Goal: Task Accomplishment & Management: Use online tool/utility

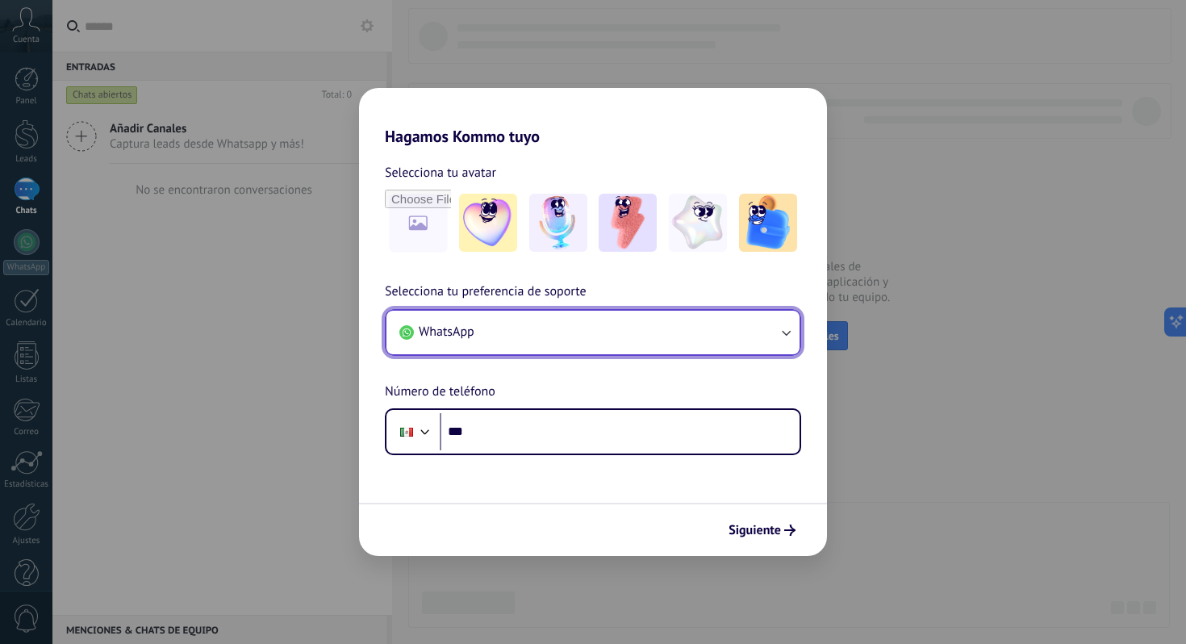
click at [669, 330] on button "WhatsApp" at bounding box center [592, 333] width 413 height 44
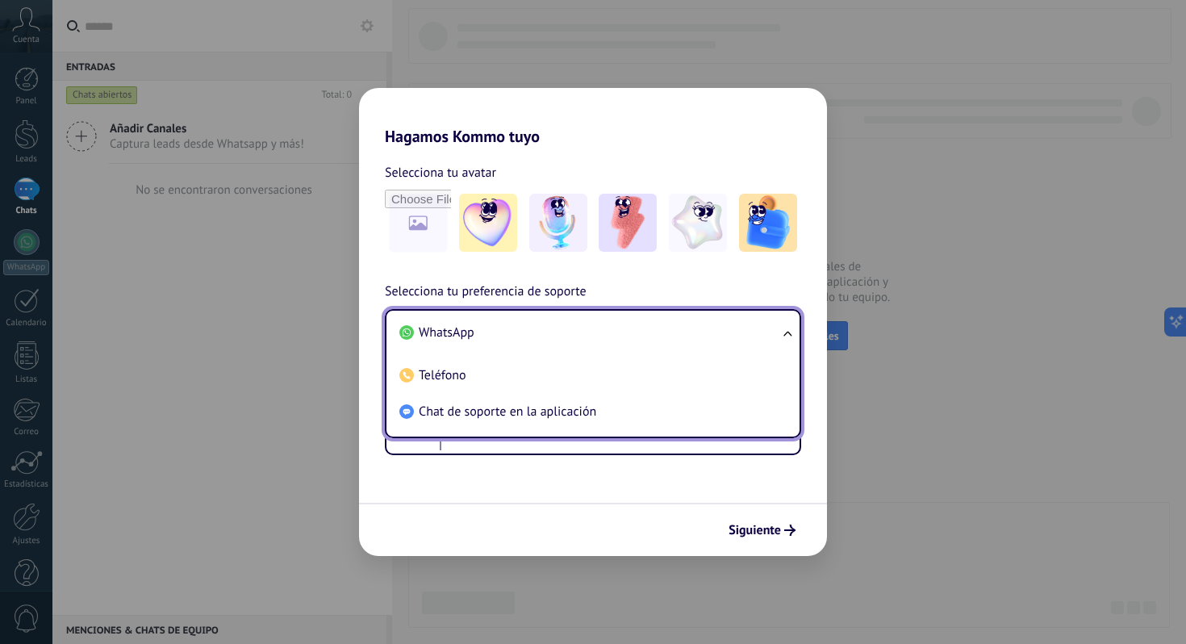
click at [657, 290] on div "Selecciona tu preferencia de soporte WhatsApp WhatsApp Teléfono Chat de soporte…" at bounding box center [593, 367] width 468 height 173
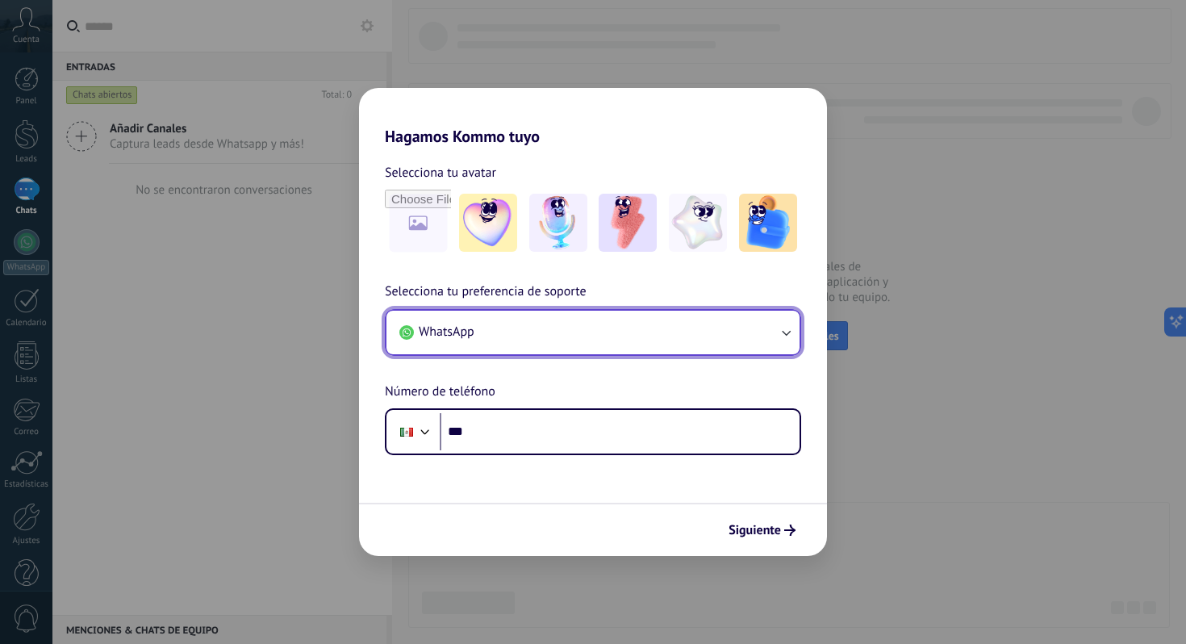
click at [677, 329] on button "WhatsApp" at bounding box center [592, 333] width 413 height 44
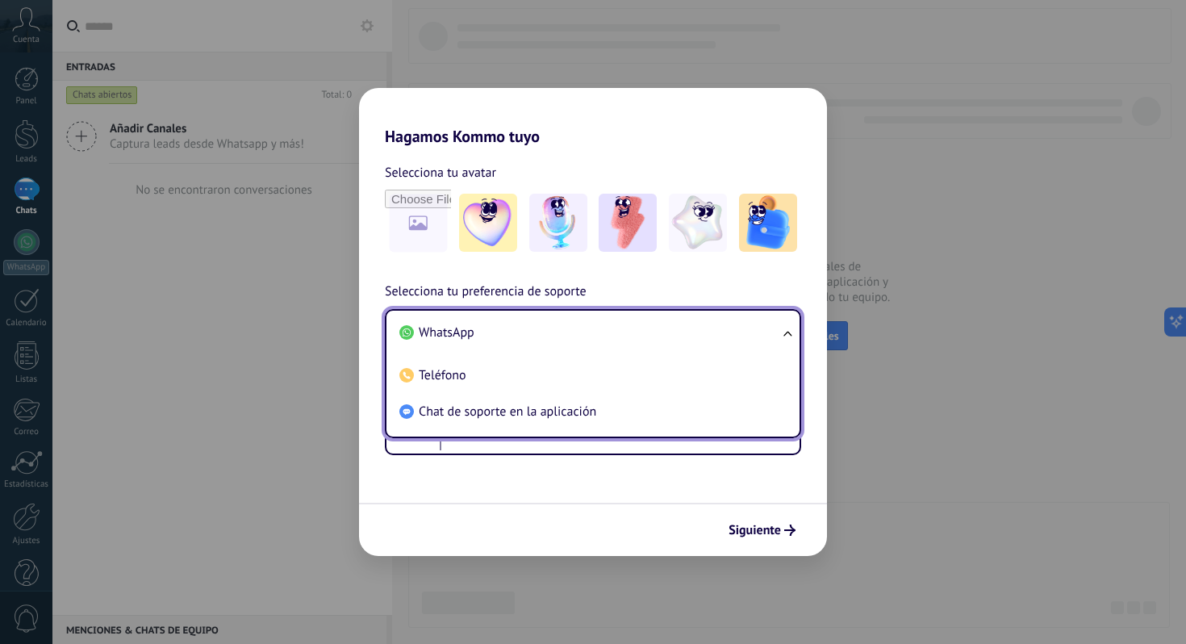
click at [662, 282] on div "Selecciona tu preferencia de soporte WhatsApp WhatsApp Teléfono Chat de soporte…" at bounding box center [593, 367] width 468 height 173
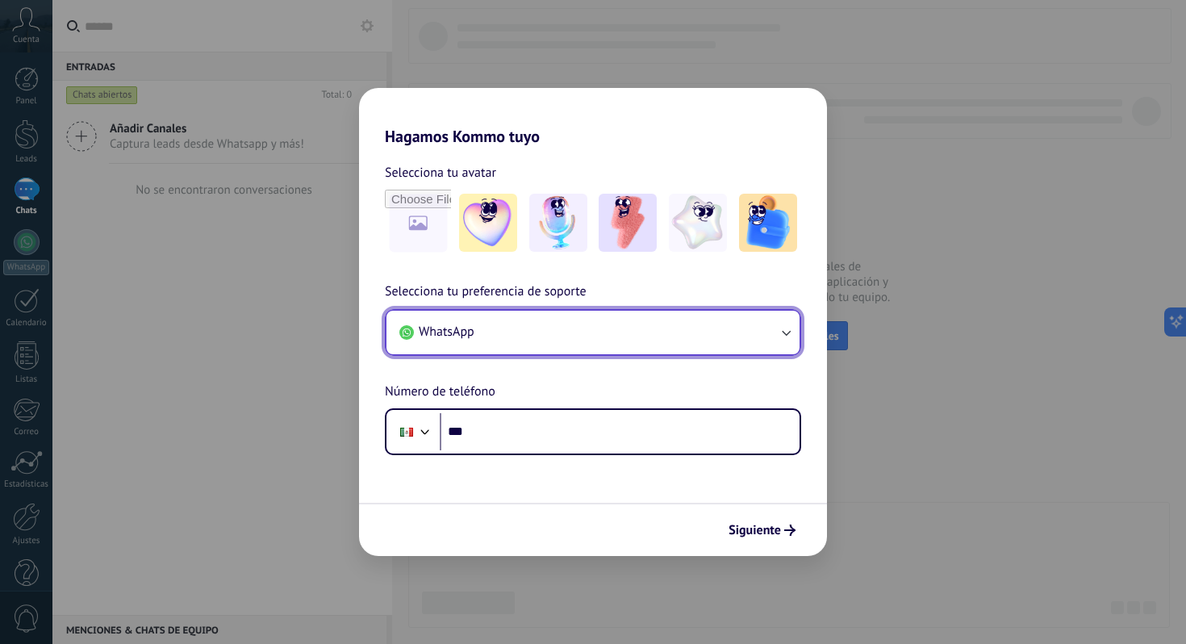
click at [627, 319] on button "WhatsApp" at bounding box center [592, 333] width 413 height 44
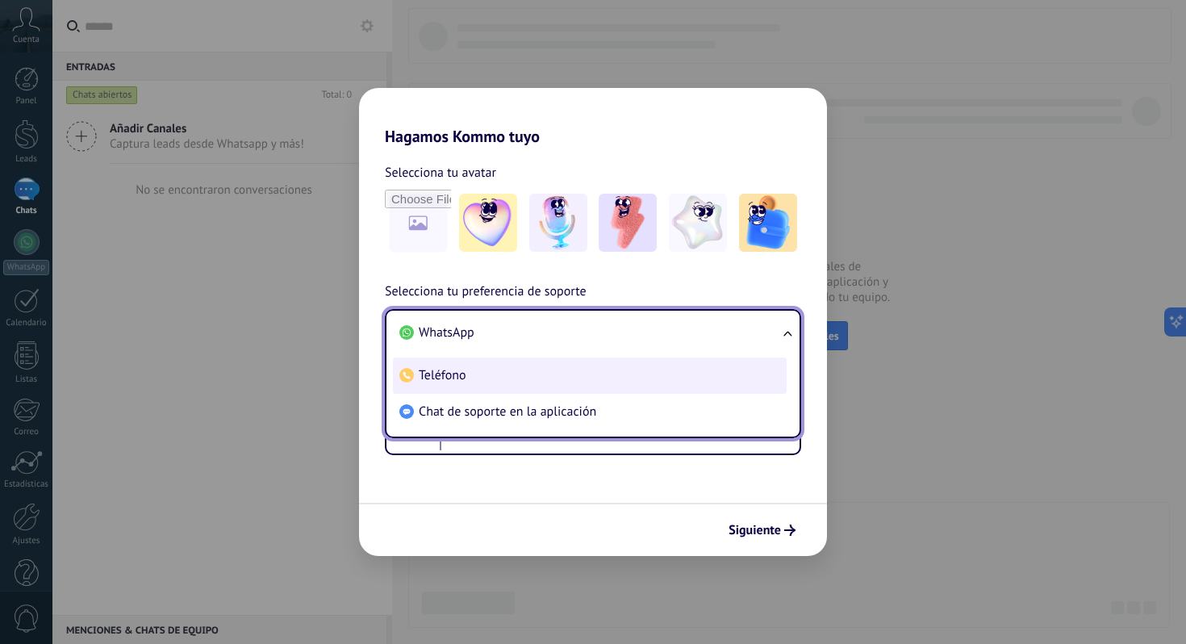
click at [569, 386] on li "Teléfono" at bounding box center [590, 375] width 394 height 36
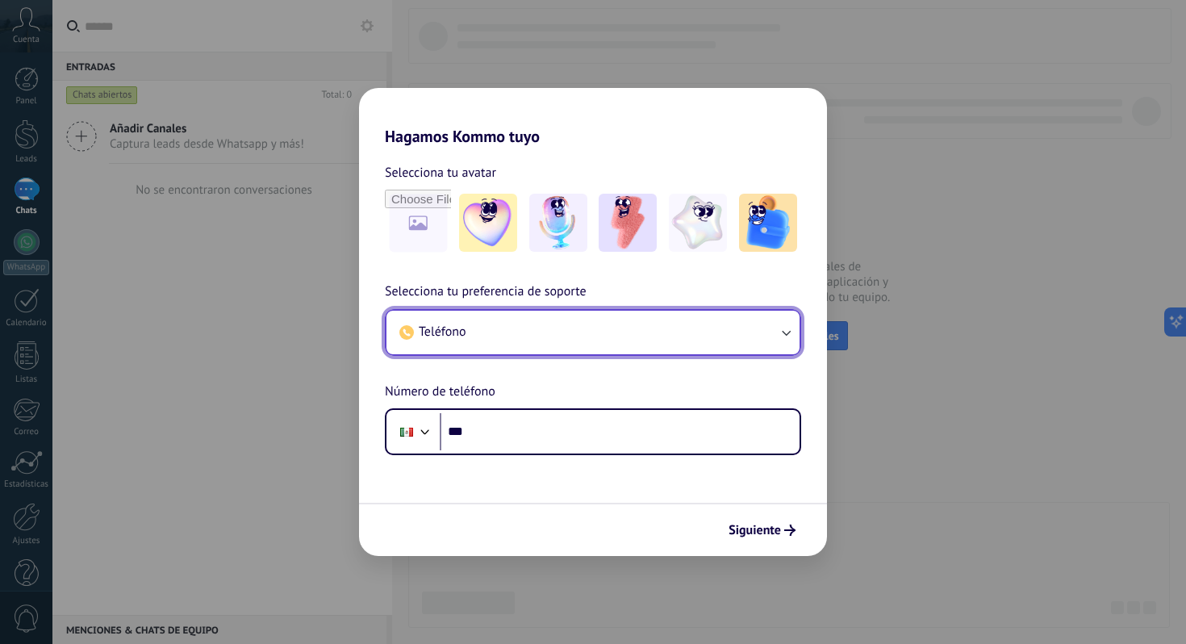
click at [613, 319] on button "Teléfono" at bounding box center [592, 333] width 413 height 44
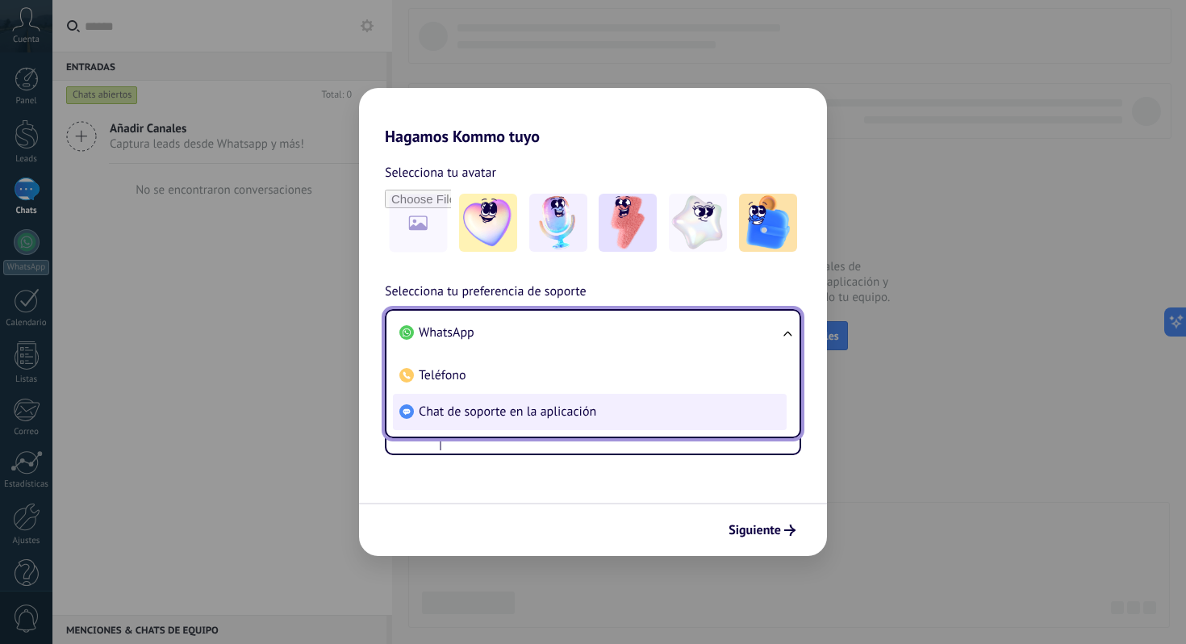
click at [567, 419] on li "Chat de soporte en la aplicación" at bounding box center [590, 412] width 394 height 36
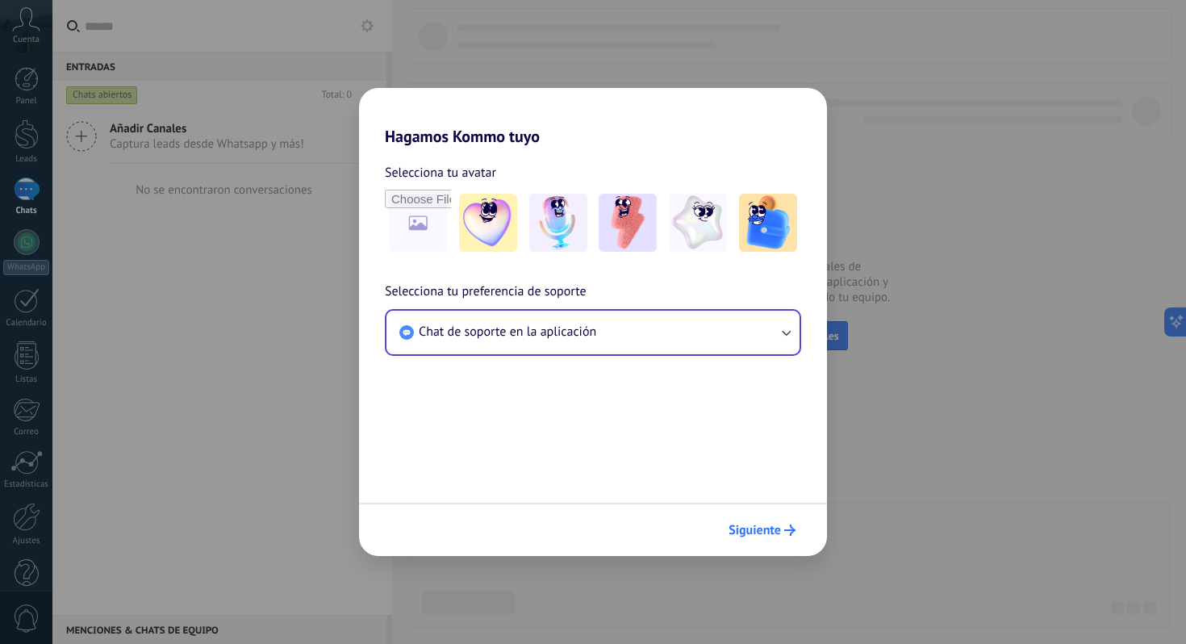
click at [768, 536] on span "Siguiente" at bounding box center [754, 529] width 52 height 11
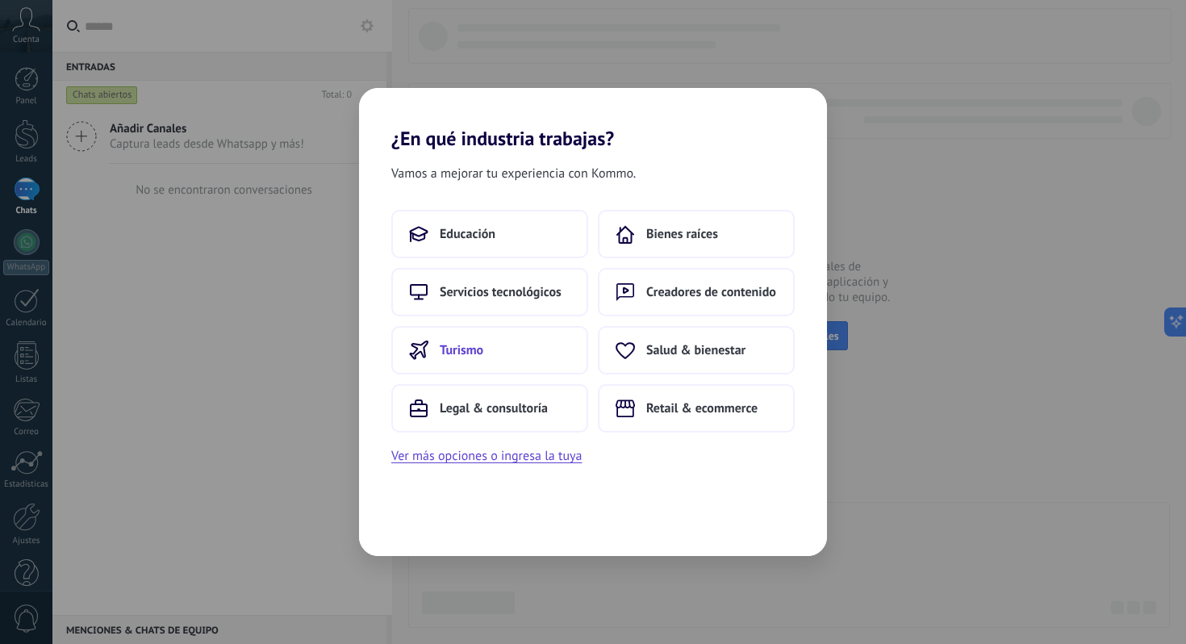
click at [557, 341] on button "Turismo" at bounding box center [489, 350] width 197 height 48
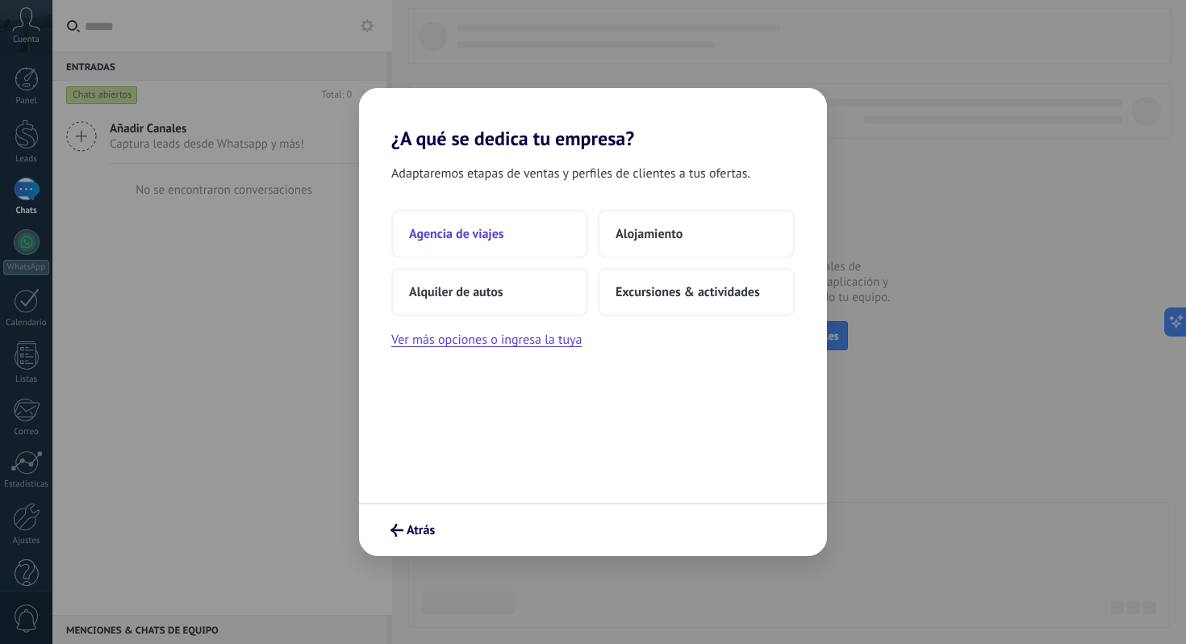
click at [516, 238] on button "Agencia de viajes" at bounding box center [489, 234] width 197 height 48
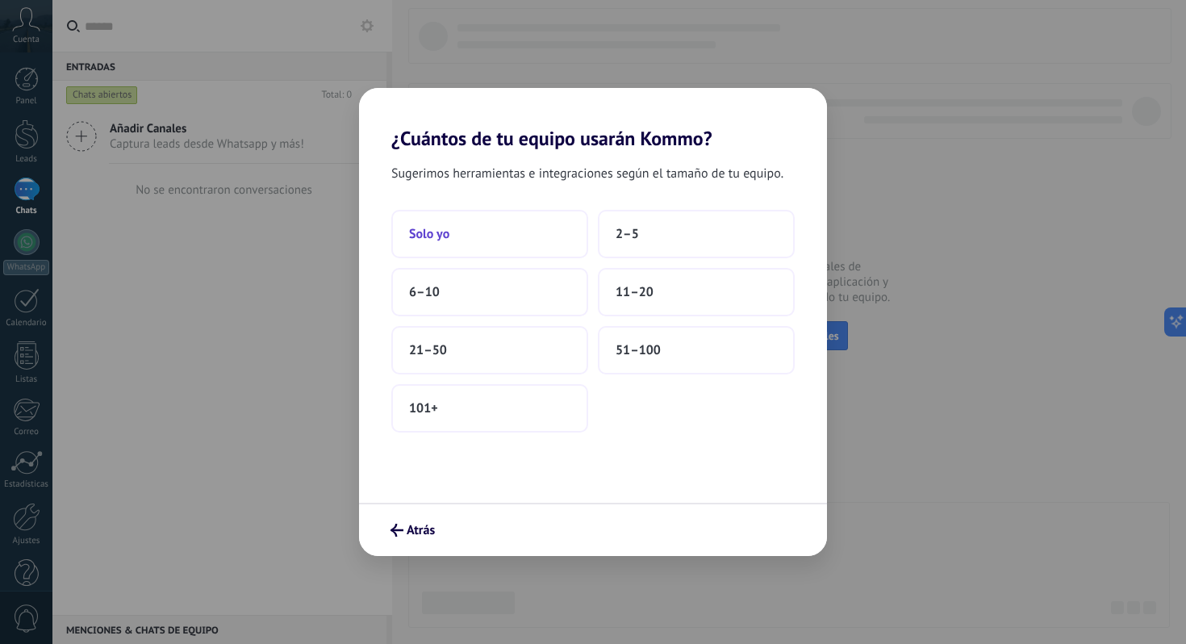
click at [542, 240] on button "Solo yo" at bounding box center [489, 234] width 197 height 48
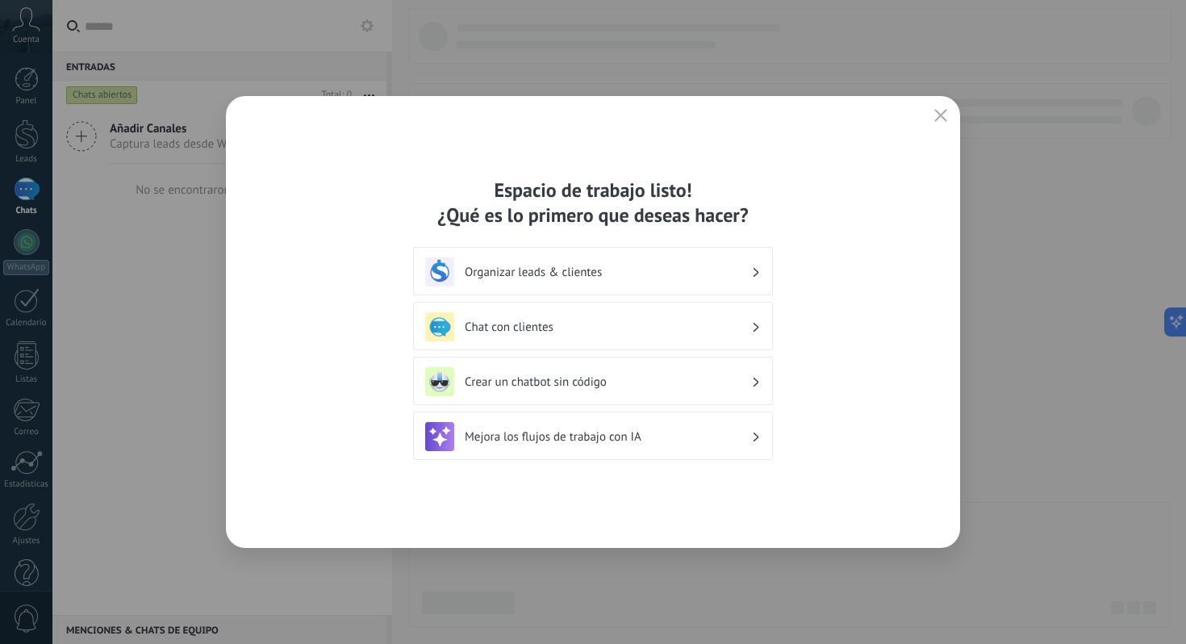
click at [643, 270] on h3 "Organizar leads & clientes" at bounding box center [608, 272] width 286 height 15
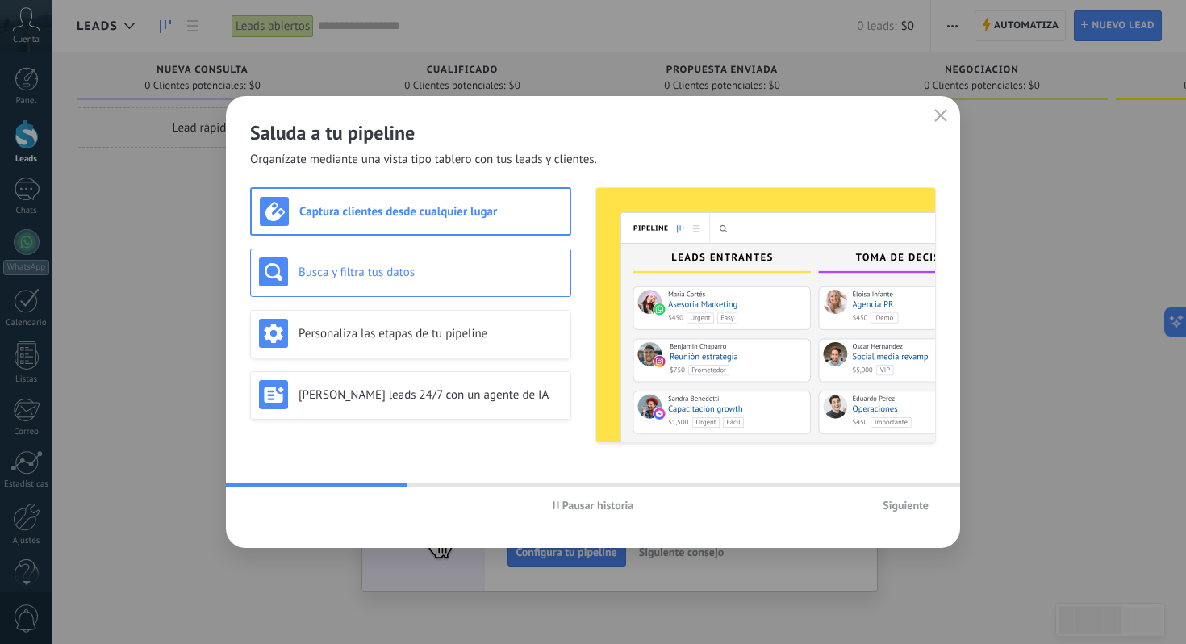
click at [488, 281] on div "Busca y filtra tus datos" at bounding box center [410, 271] width 303 height 29
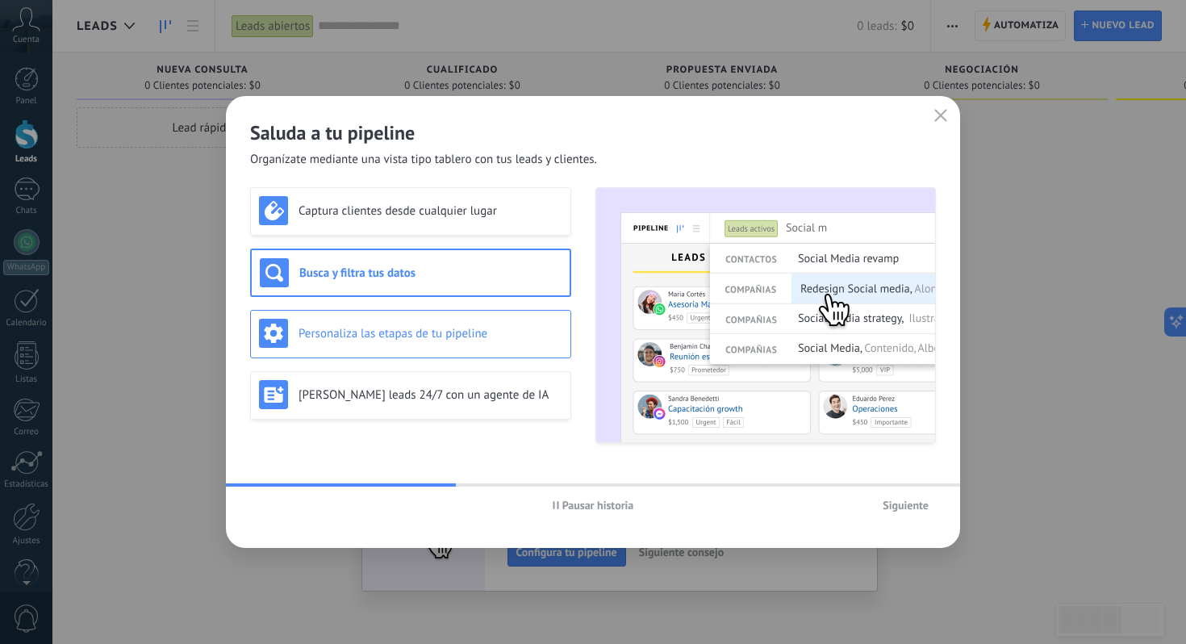
click at [485, 323] on div "Personaliza las etapas de tu pipeline" at bounding box center [410, 333] width 303 height 29
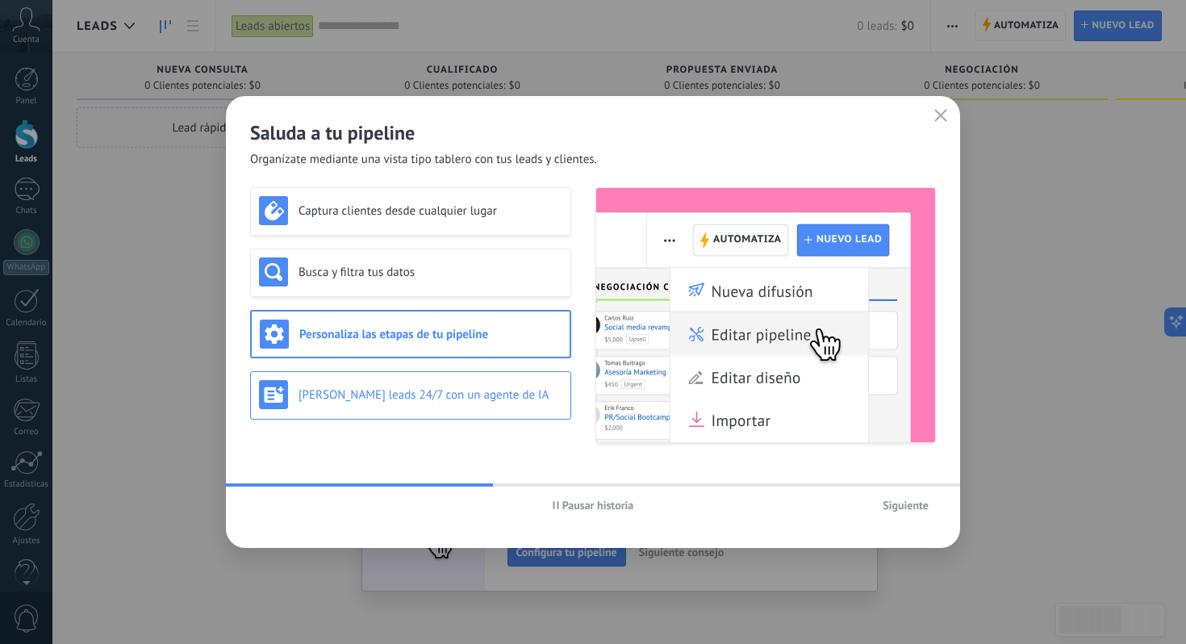
click at [476, 374] on div "[PERSON_NAME] leads 24/7 con un agente de IA" at bounding box center [410, 395] width 321 height 48
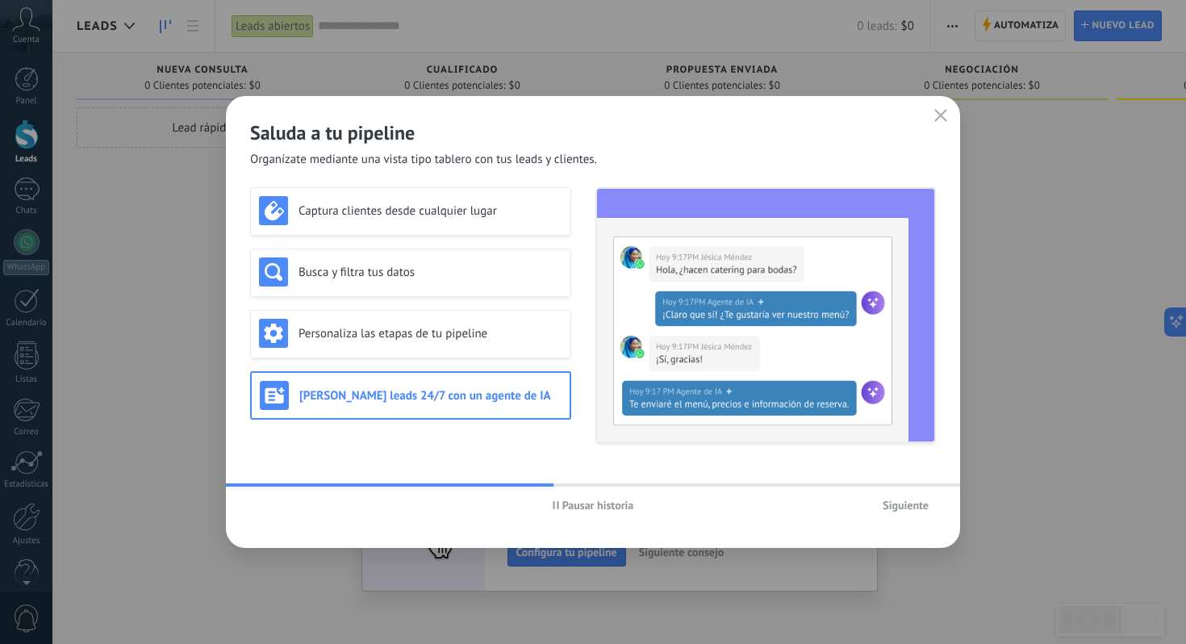
click at [902, 507] on span "Siguiente" at bounding box center [905, 504] width 46 height 11
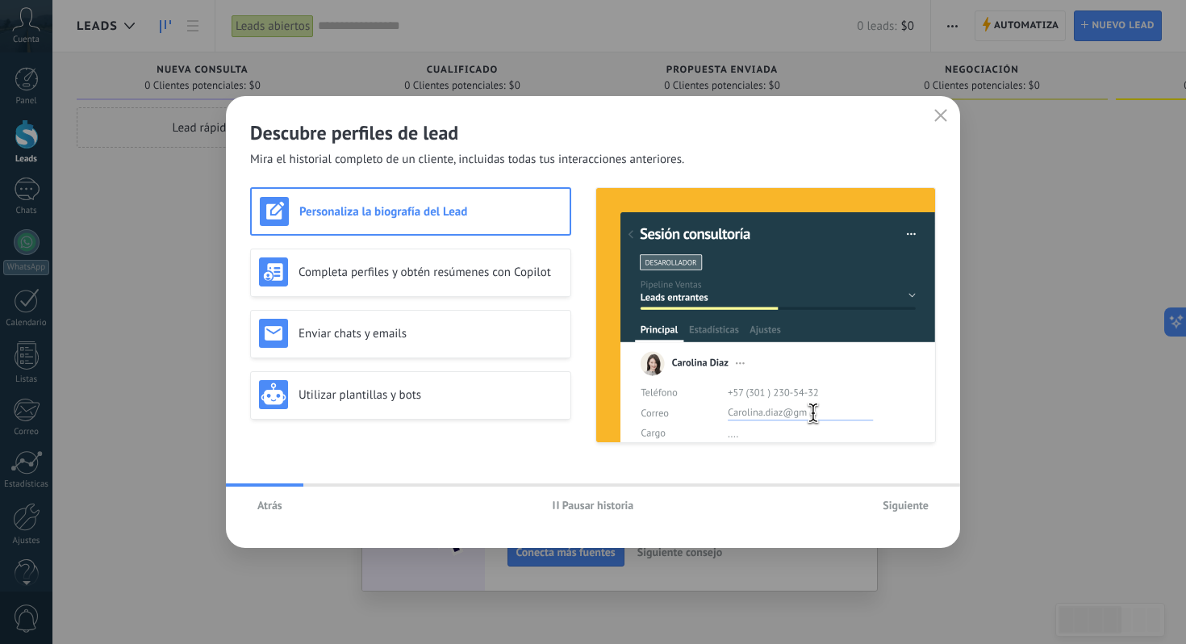
click at [904, 507] on span "Siguiente" at bounding box center [905, 504] width 46 height 11
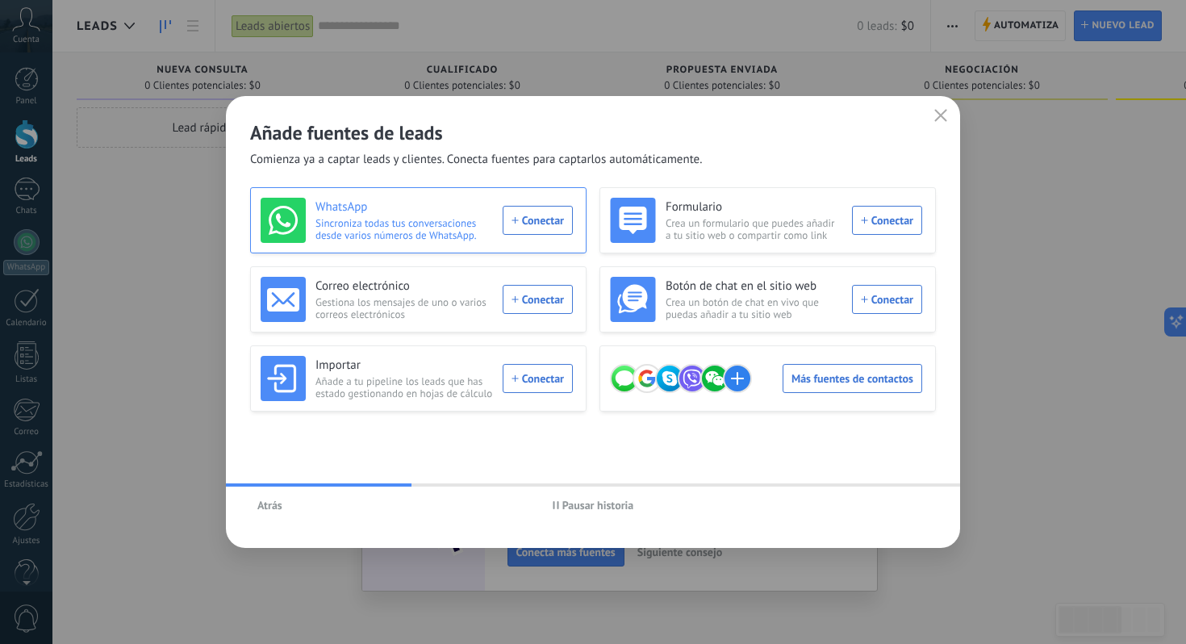
click at [540, 221] on div "WhatsApp Sincroniza todas tus conversaciones desde varios números de WhatsApp. …" at bounding box center [417, 220] width 312 height 45
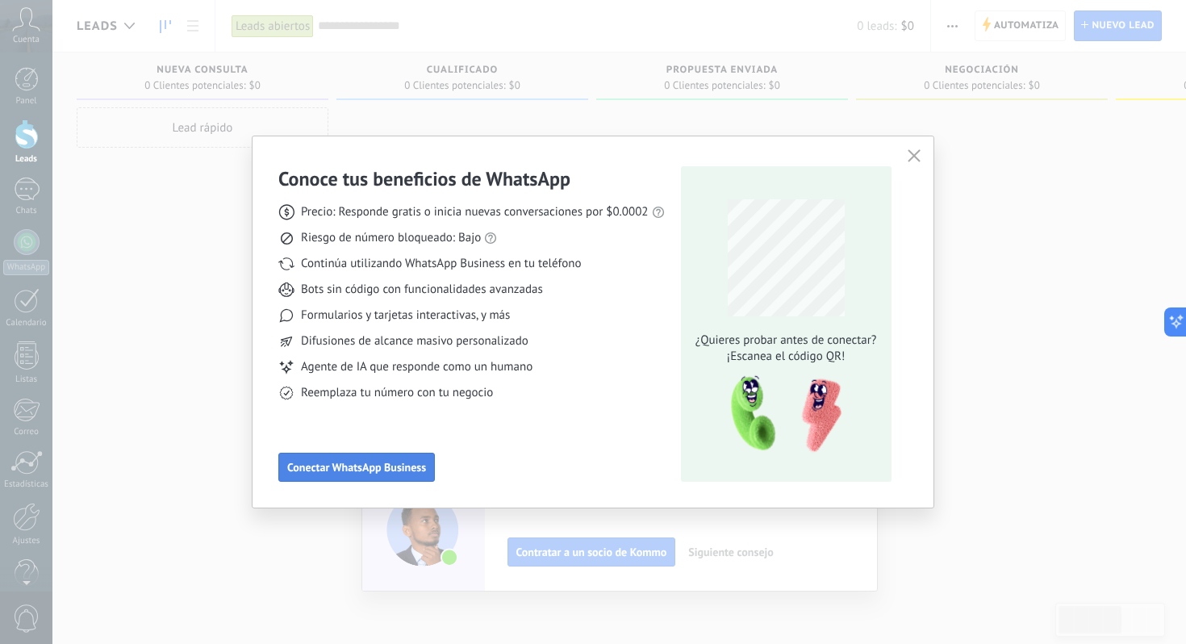
click at [348, 467] on span "Conectar WhatsApp Business" at bounding box center [356, 466] width 139 height 11
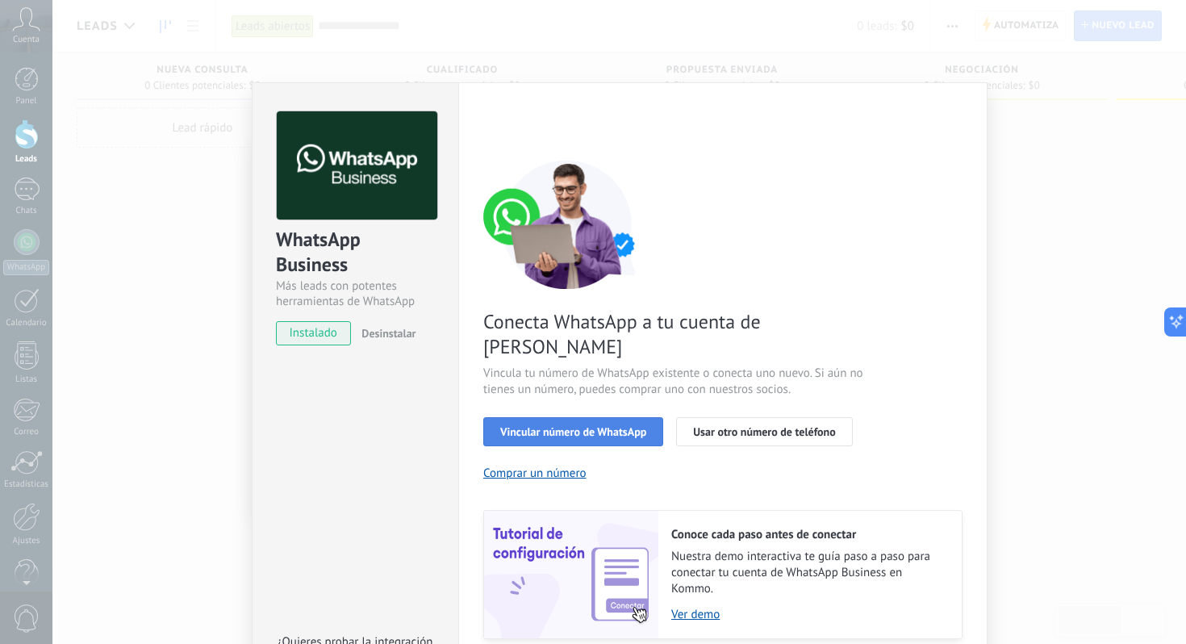
click at [580, 426] on span "Vincular número de WhatsApp" at bounding box center [573, 431] width 146 height 11
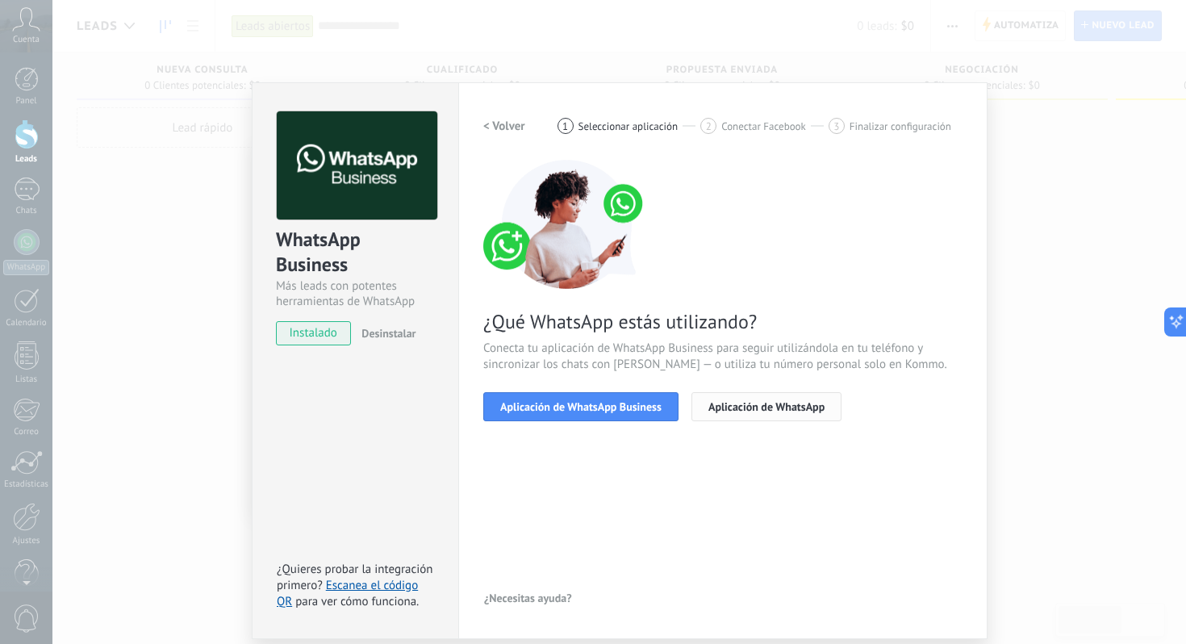
click at [781, 411] on span "Aplicación de WhatsApp" at bounding box center [766, 406] width 116 height 11
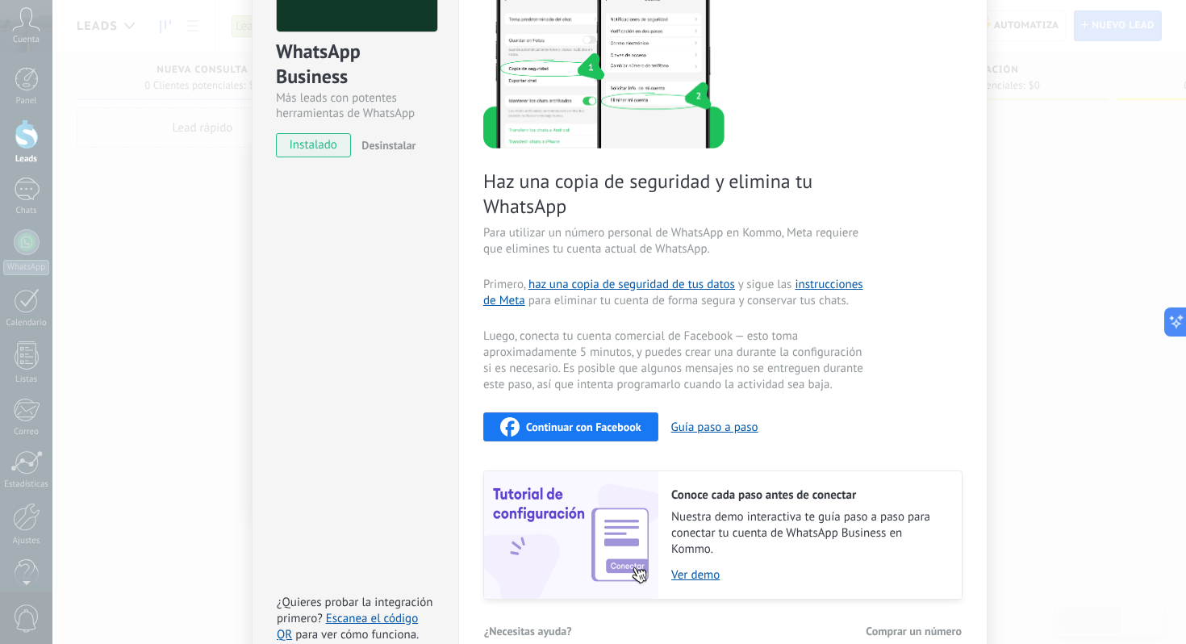
scroll to position [215, 0]
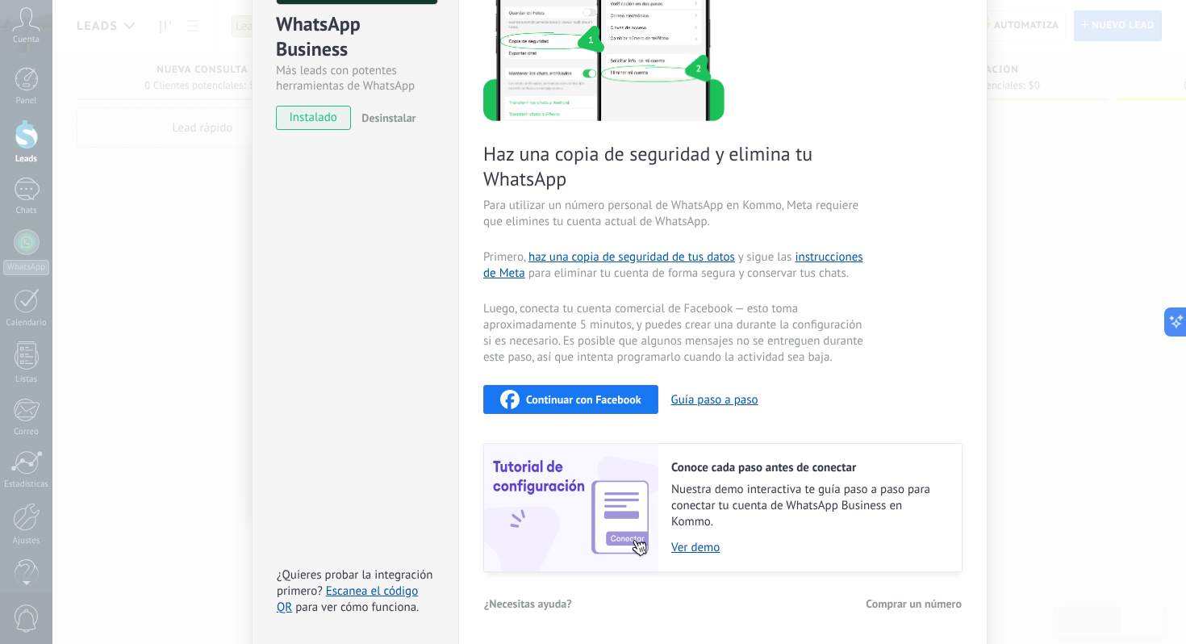
click at [916, 604] on span "Comprar un número" at bounding box center [913, 603] width 96 height 11
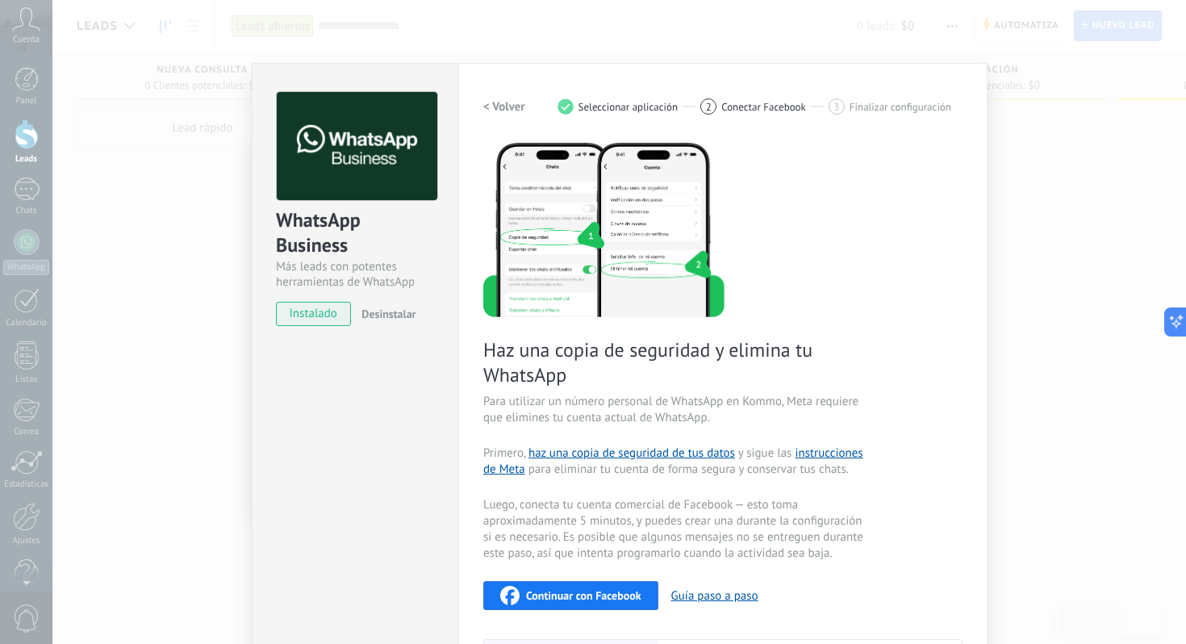
scroll to position [0, 0]
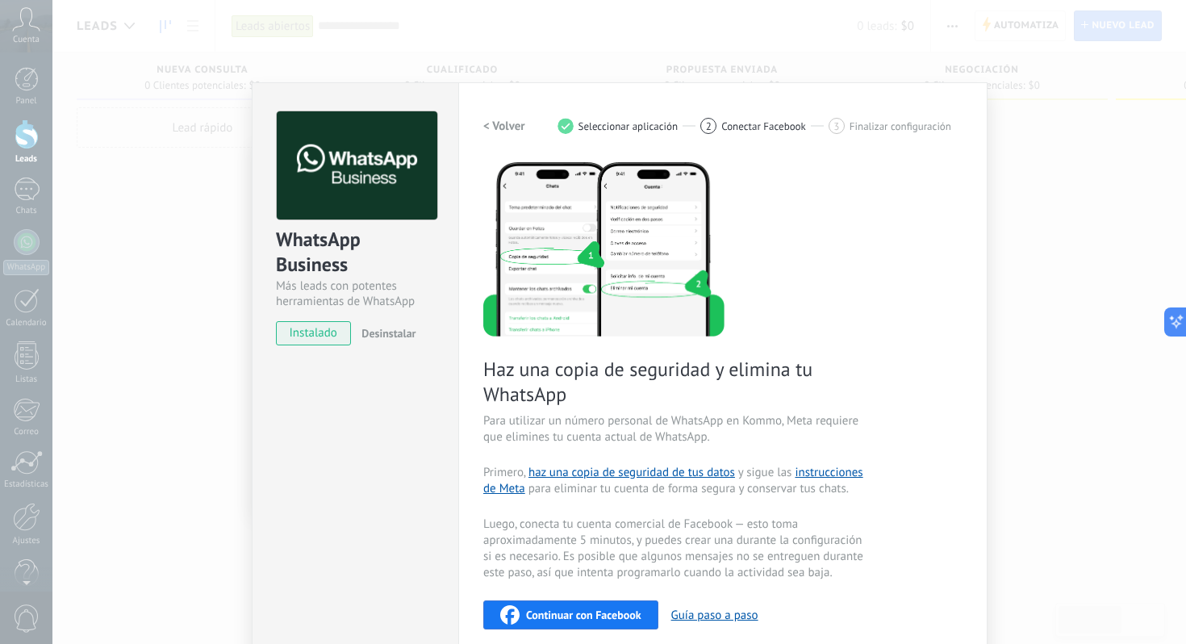
click at [490, 119] on h2 "< Volver" at bounding box center [504, 126] width 42 height 15
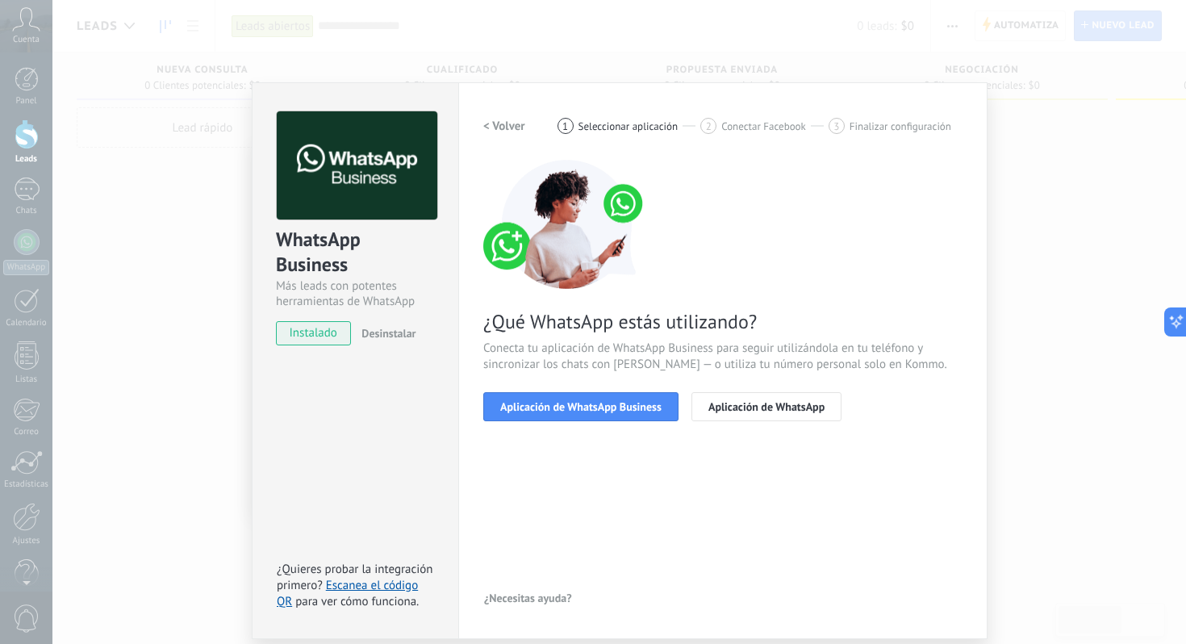
click at [490, 119] on h2 "< Volver" at bounding box center [504, 126] width 42 height 15
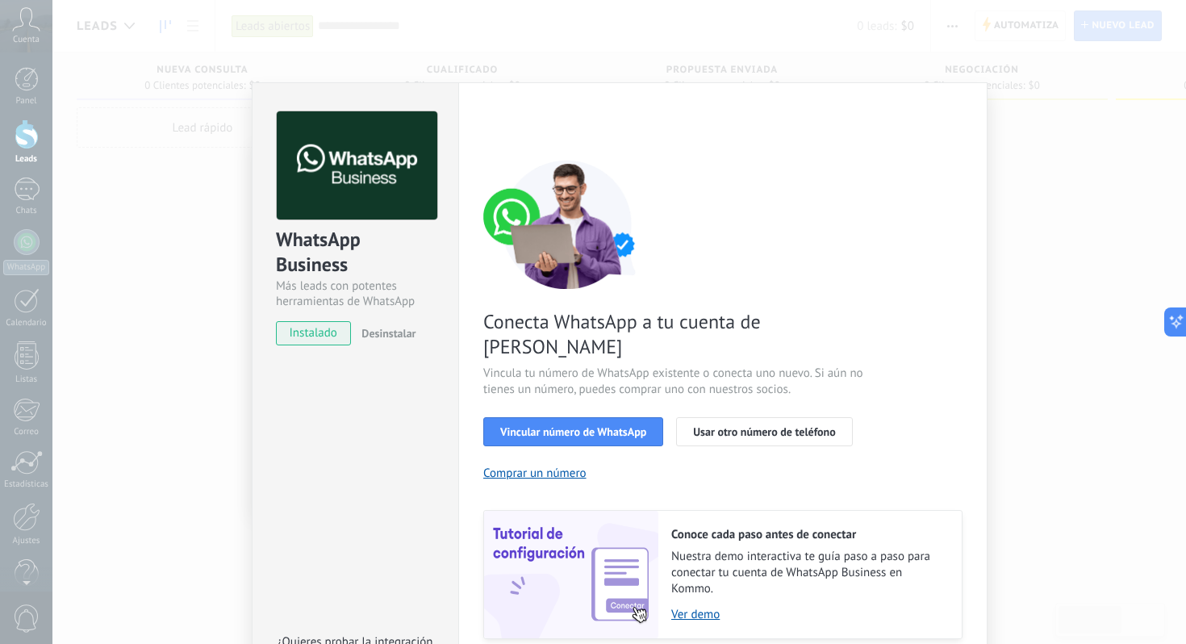
scroll to position [43, 0]
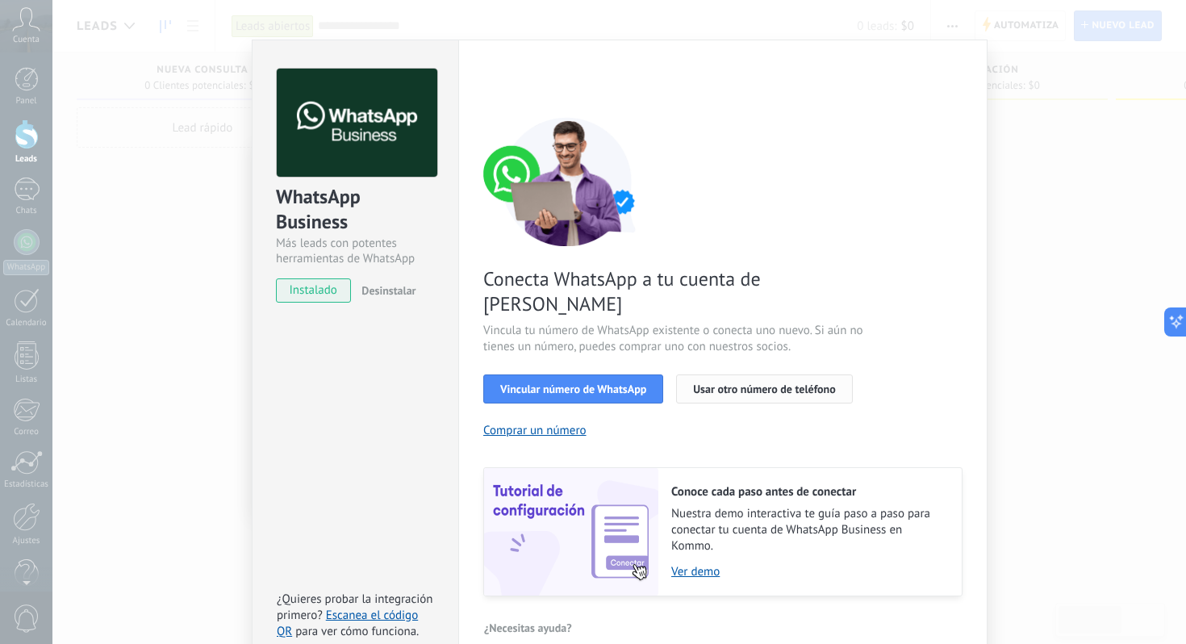
click at [744, 383] on span "Usar otro número de teléfono" at bounding box center [764, 388] width 142 height 11
click at [394, 292] on span "Desinstalar" at bounding box center [388, 290] width 54 height 15
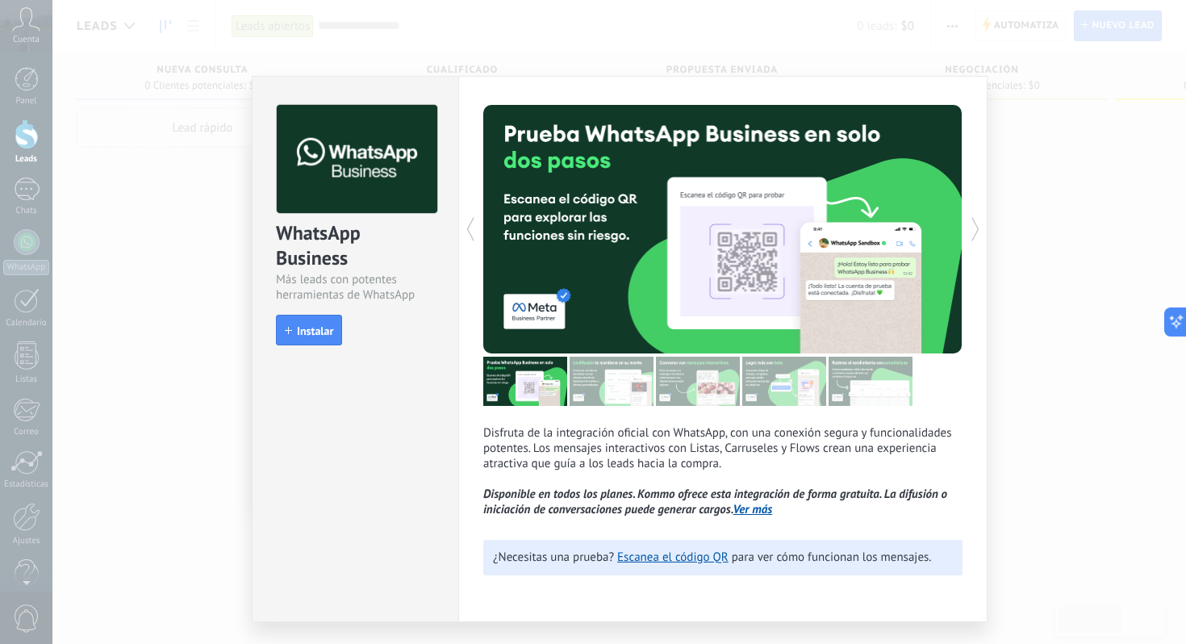
scroll to position [0, 0]
click at [615, 390] on img at bounding box center [611, 380] width 84 height 49
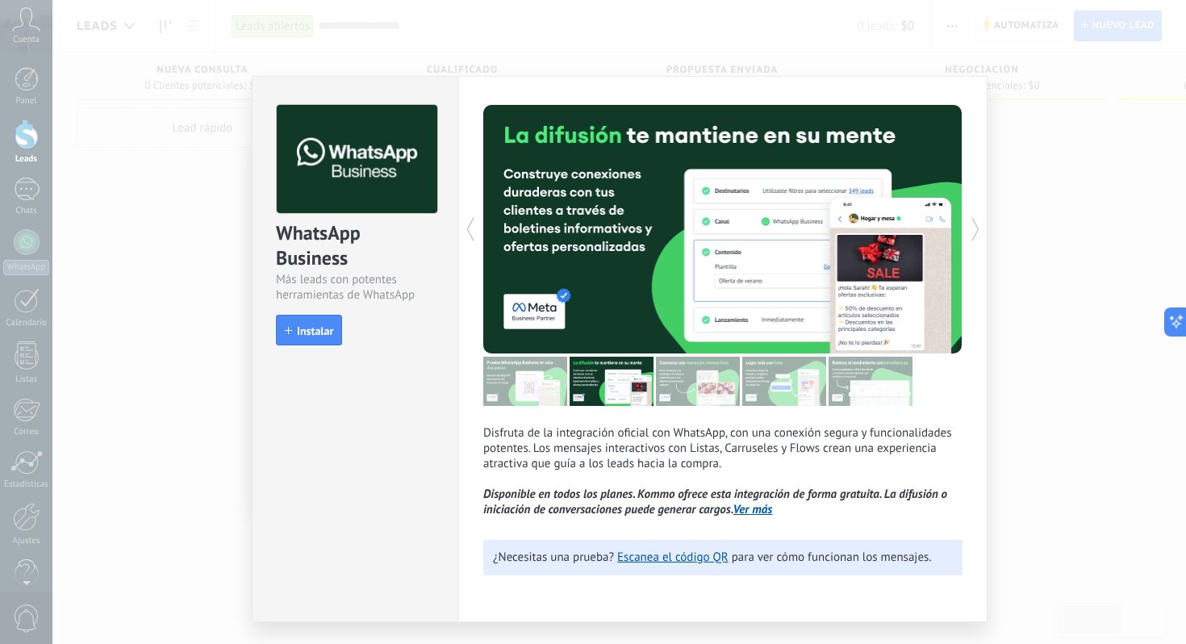
click at [711, 398] on img at bounding box center [698, 380] width 84 height 49
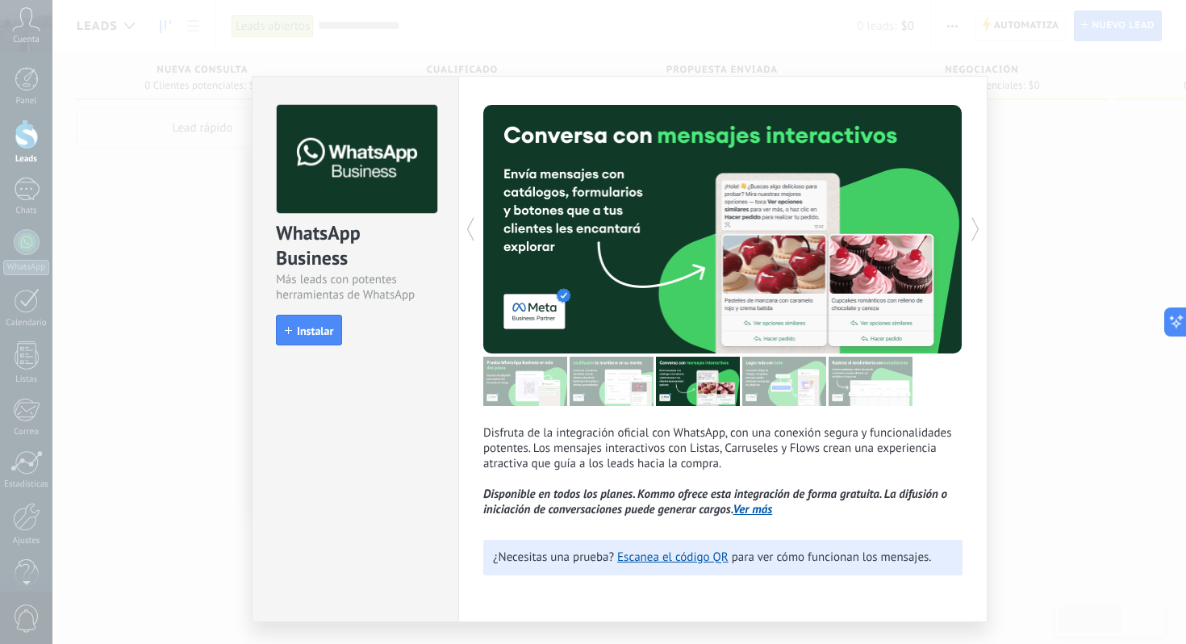
click at [794, 396] on img at bounding box center [784, 380] width 84 height 49
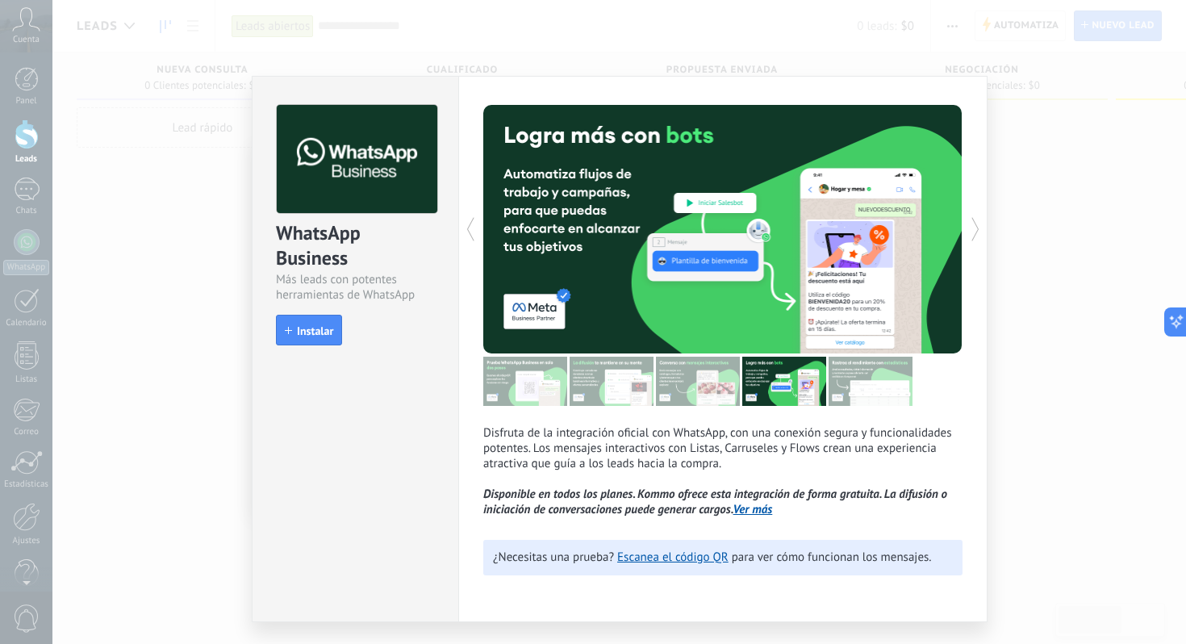
click at [864, 394] on img at bounding box center [870, 380] width 84 height 49
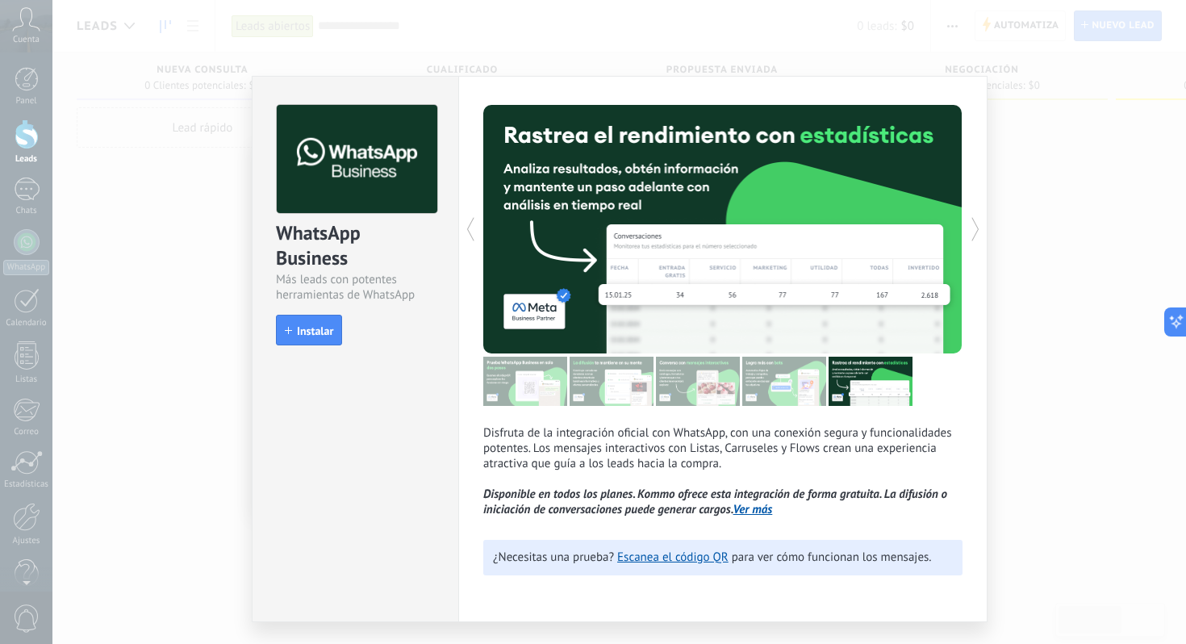
click at [975, 127] on div "Disfruta de la integración oficial con WhatsApp, con una conexión segura y func…" at bounding box center [722, 349] width 529 height 546
click at [1015, 135] on div "WhatsApp Business Más leads con potentes herramientas de WhatsApp install Insta…" at bounding box center [618, 322] width 1133 height 644
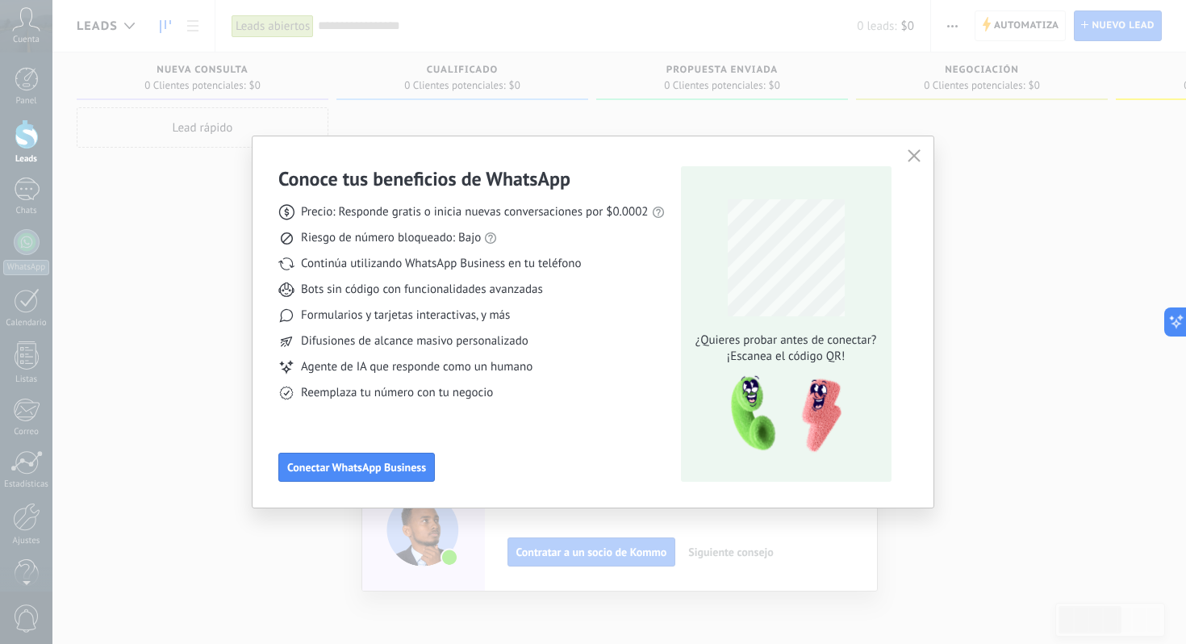
click at [911, 162] on span "button" at bounding box center [913, 156] width 13 height 15
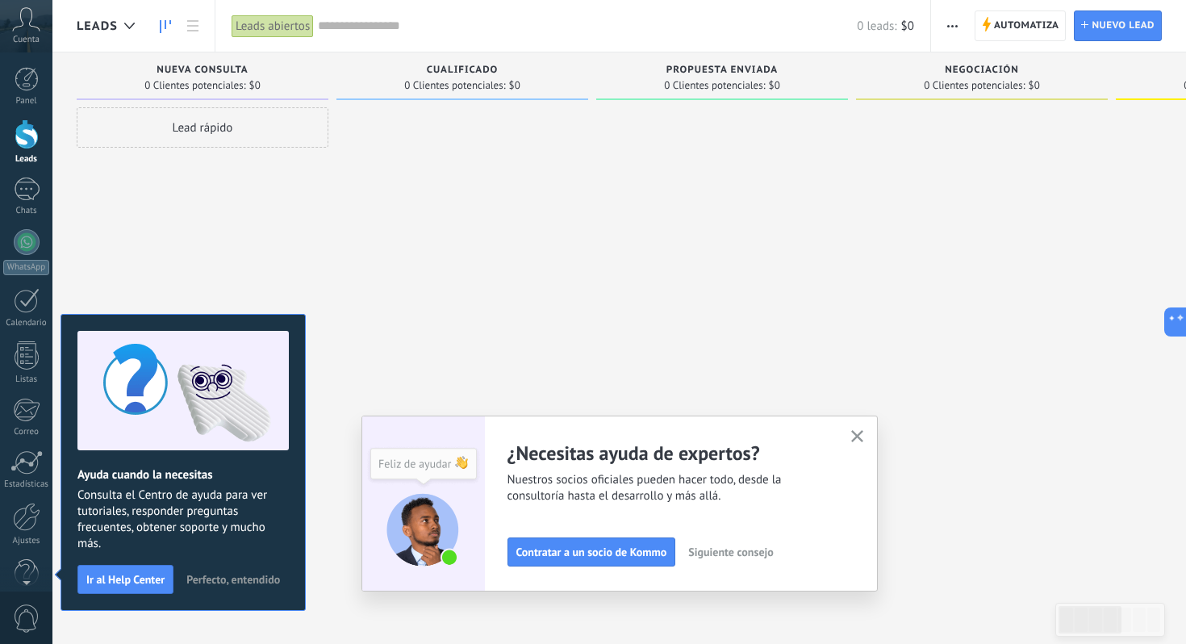
click at [386, 390] on div at bounding box center [462, 323] width 252 height 433
click at [857, 427] on button "button" at bounding box center [857, 437] width 20 height 22
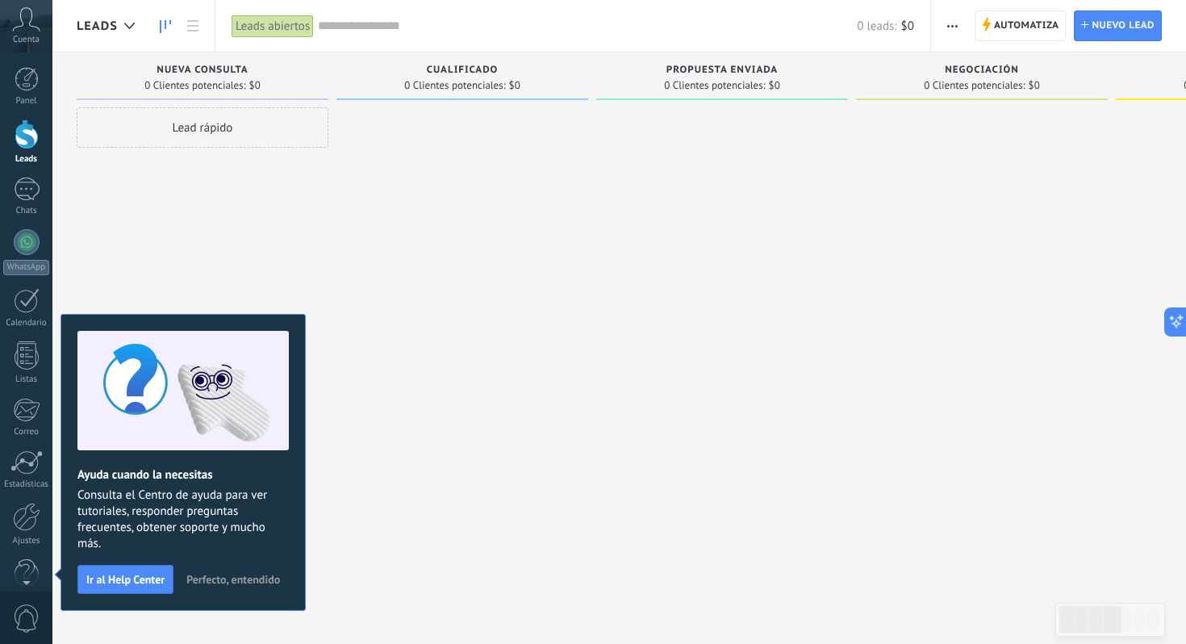
click at [200, 583] on span "Perfecto, entendido" at bounding box center [233, 578] width 94 height 11
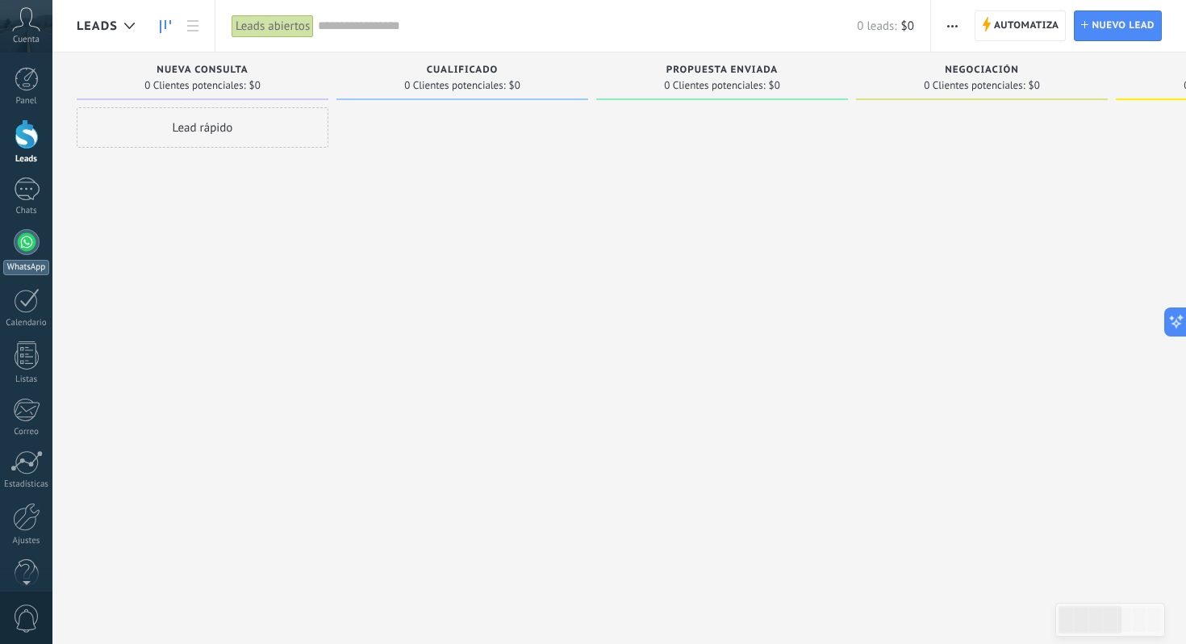
click at [22, 251] on div at bounding box center [27, 242] width 26 height 26
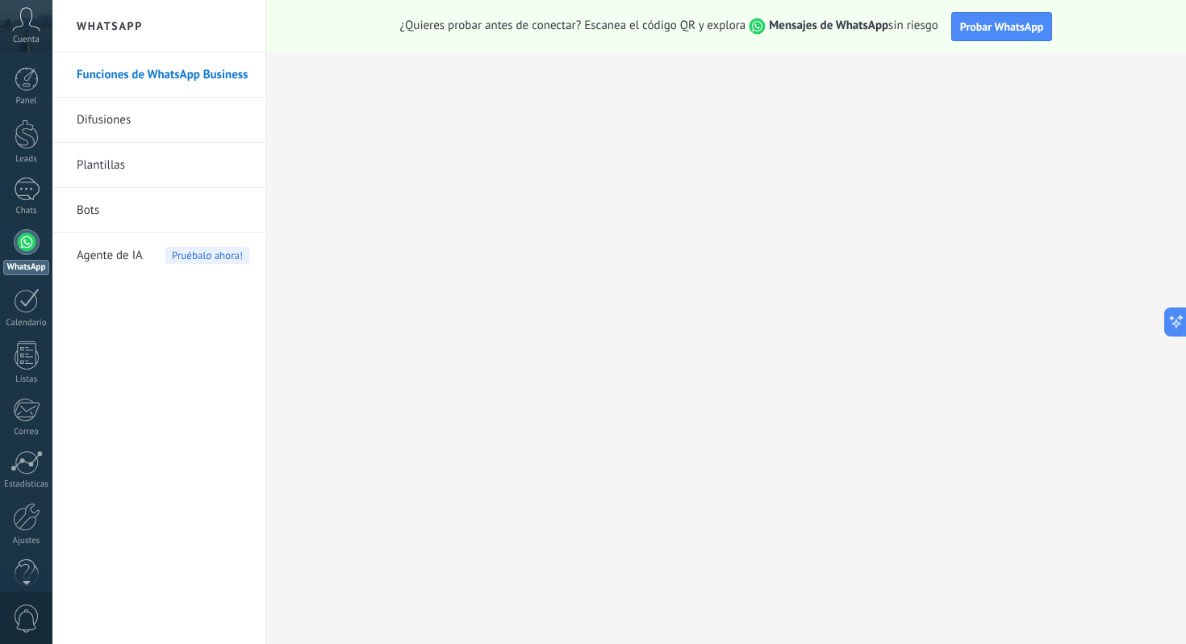
click at [166, 131] on link "Difusiones" at bounding box center [163, 120] width 173 height 45
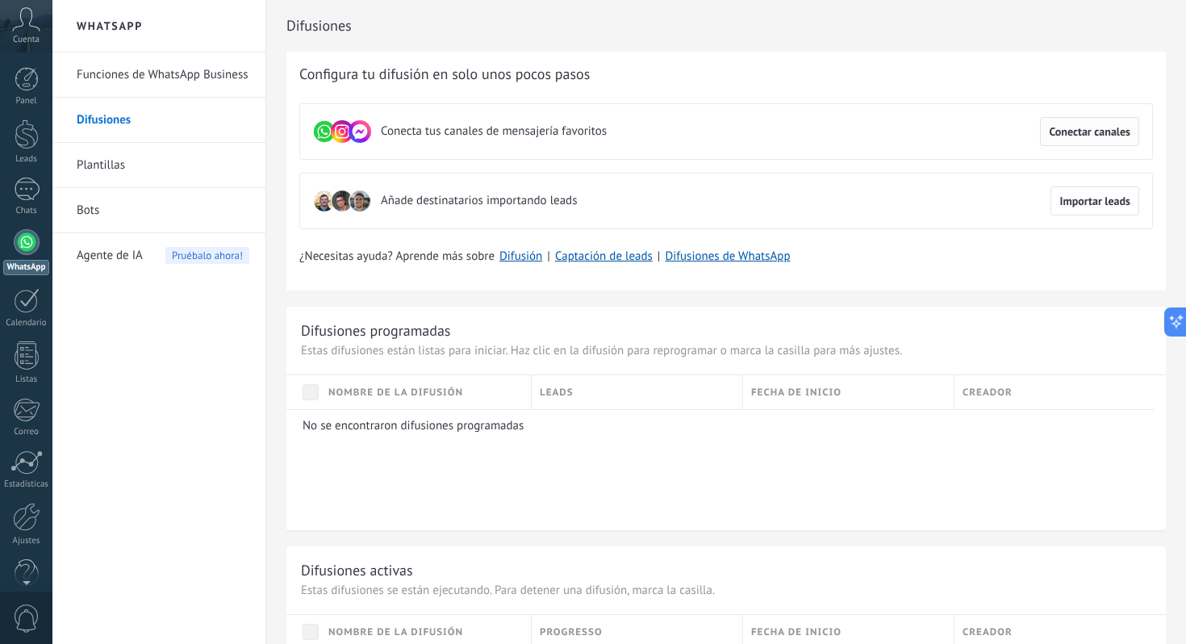
click at [1091, 128] on span "Conectar canales" at bounding box center [1088, 131] width 81 height 11
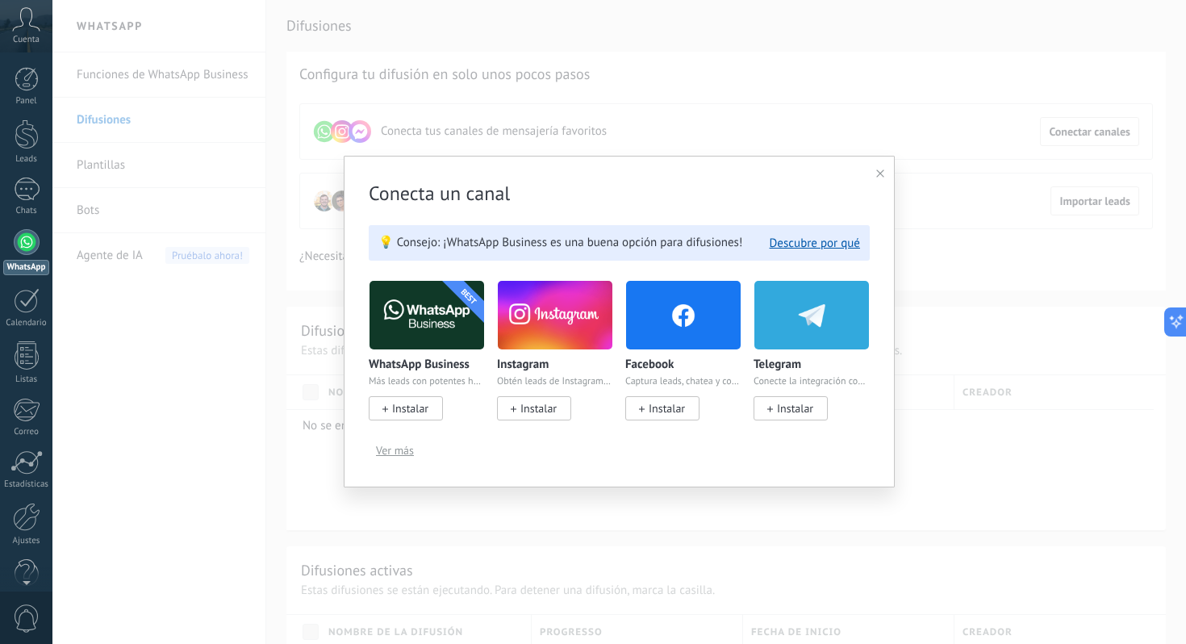
click at [880, 173] on icon at bounding box center [880, 173] width 8 height 8
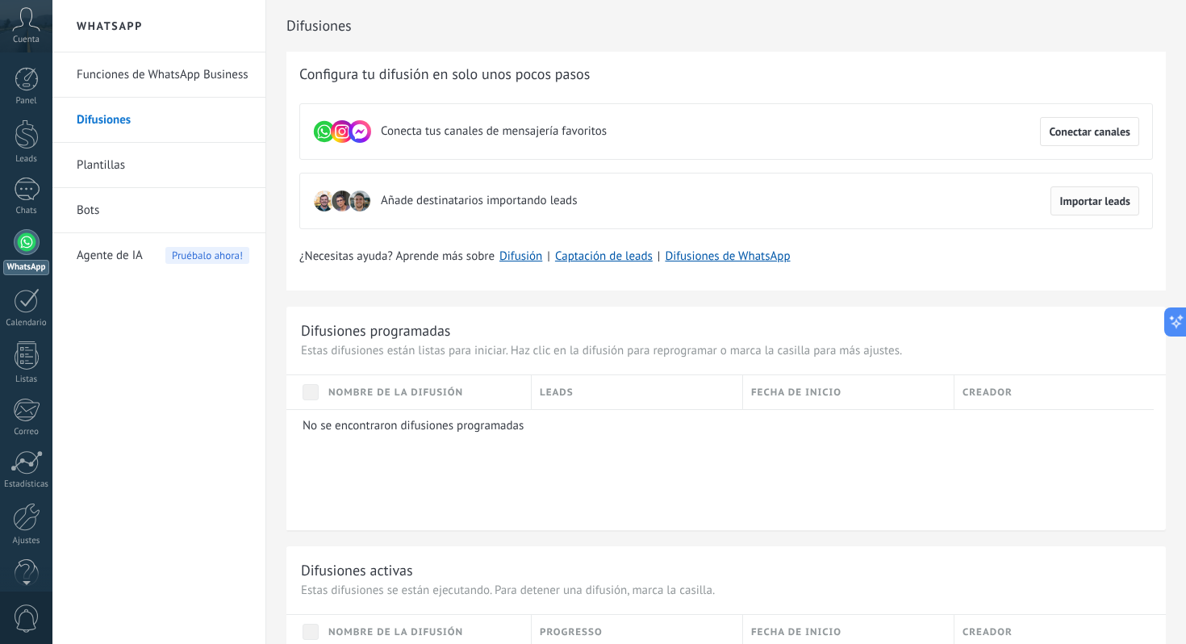
click at [1081, 195] on span "Importar leads" at bounding box center [1094, 200] width 71 height 11
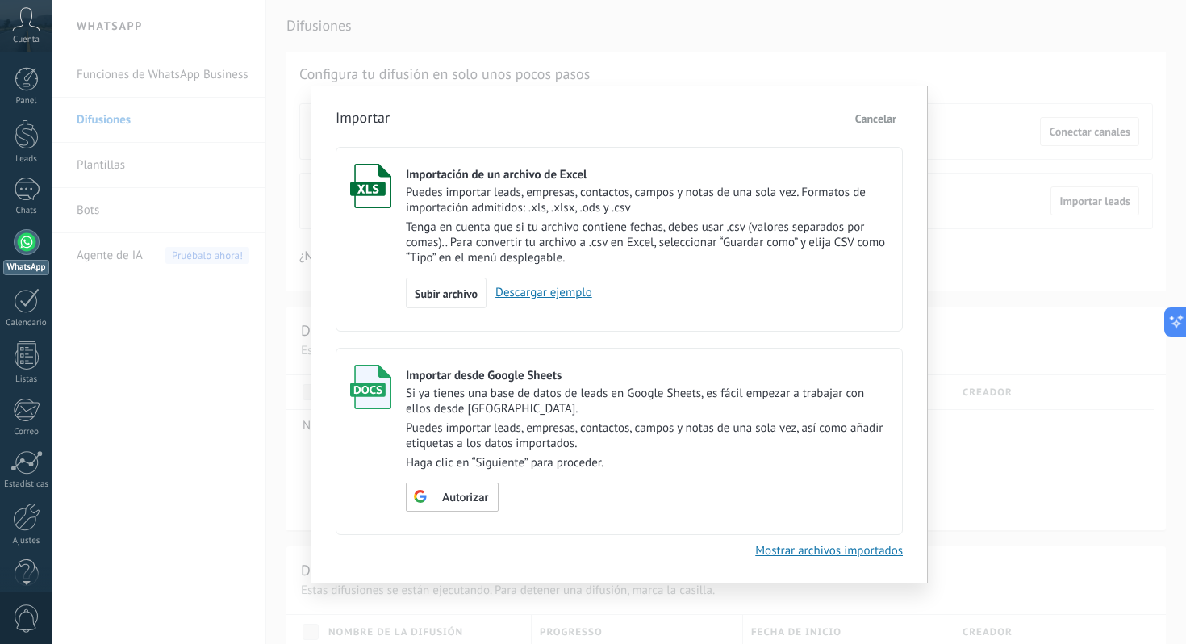
click at [880, 113] on span "Cancelar" at bounding box center [875, 118] width 41 height 15
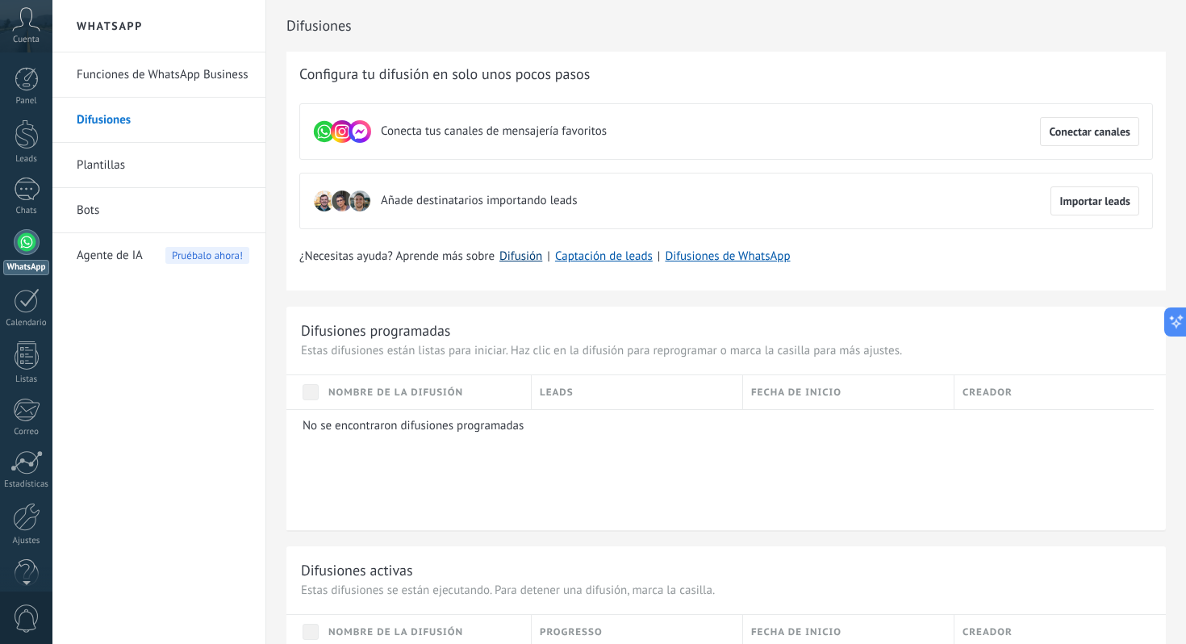
click at [532, 260] on link "Difusión" at bounding box center [520, 255] width 43 height 15
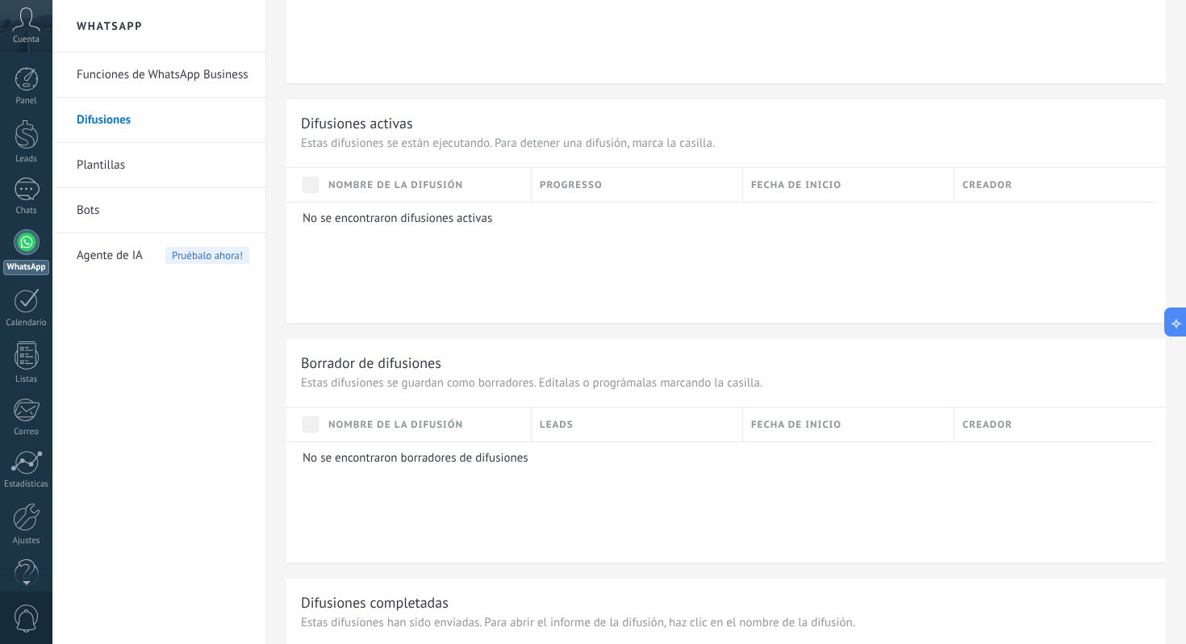
scroll to position [627, 0]
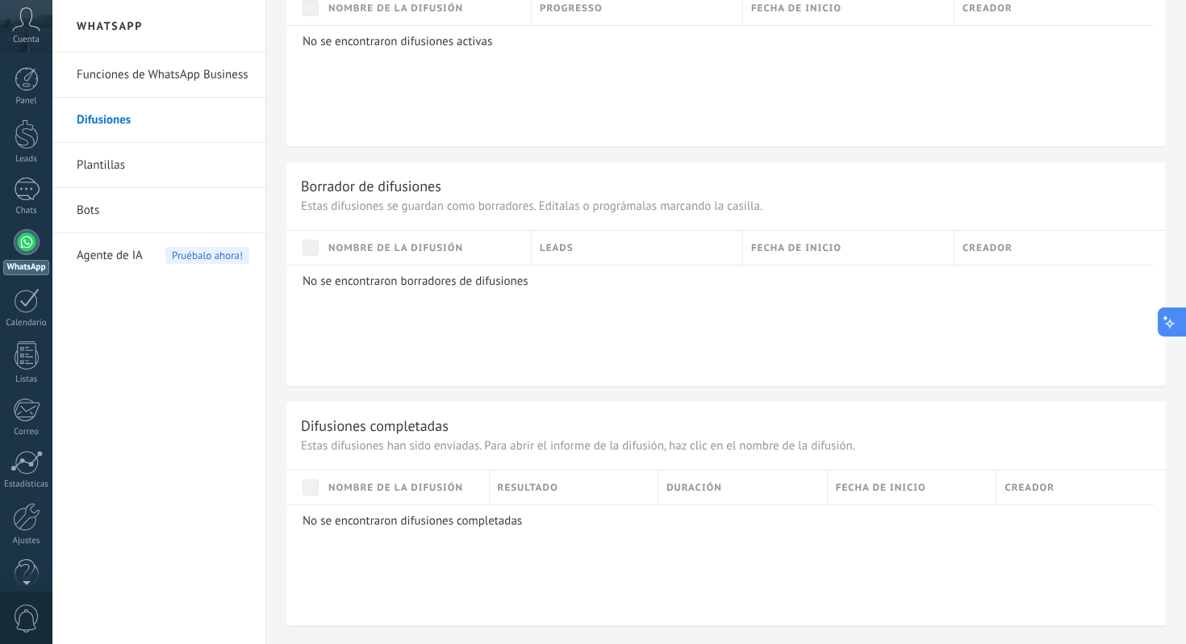
click at [1166, 320] on icon at bounding box center [1169, 322] width 17 height 17
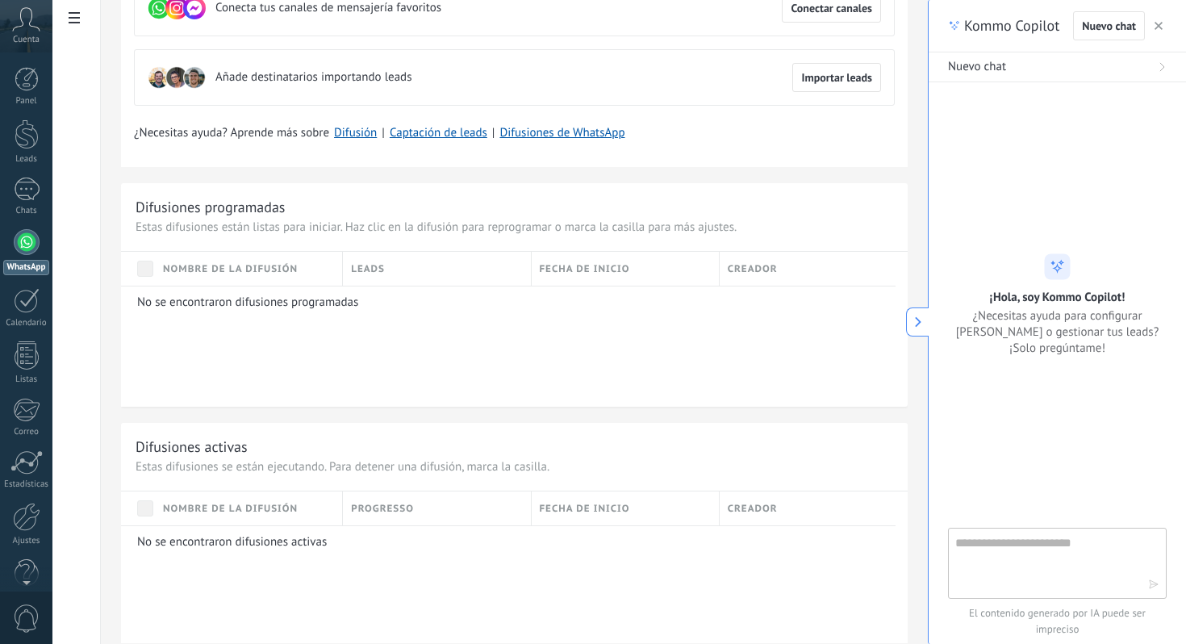
scroll to position [0, 0]
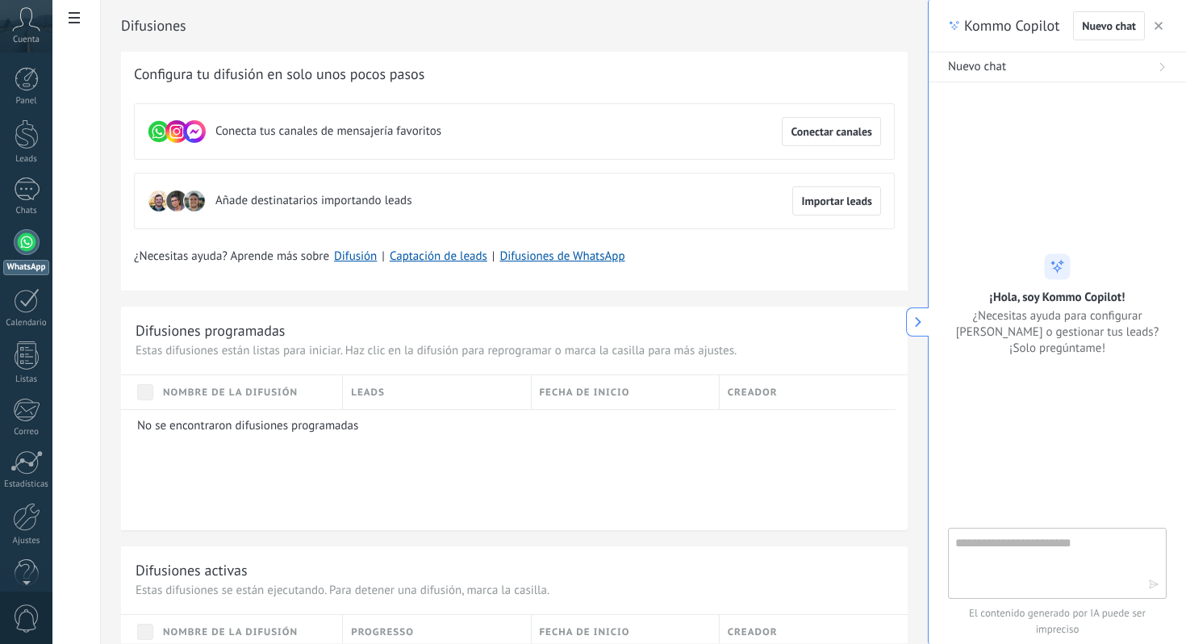
click at [914, 319] on icon at bounding box center [917, 321] width 11 height 11
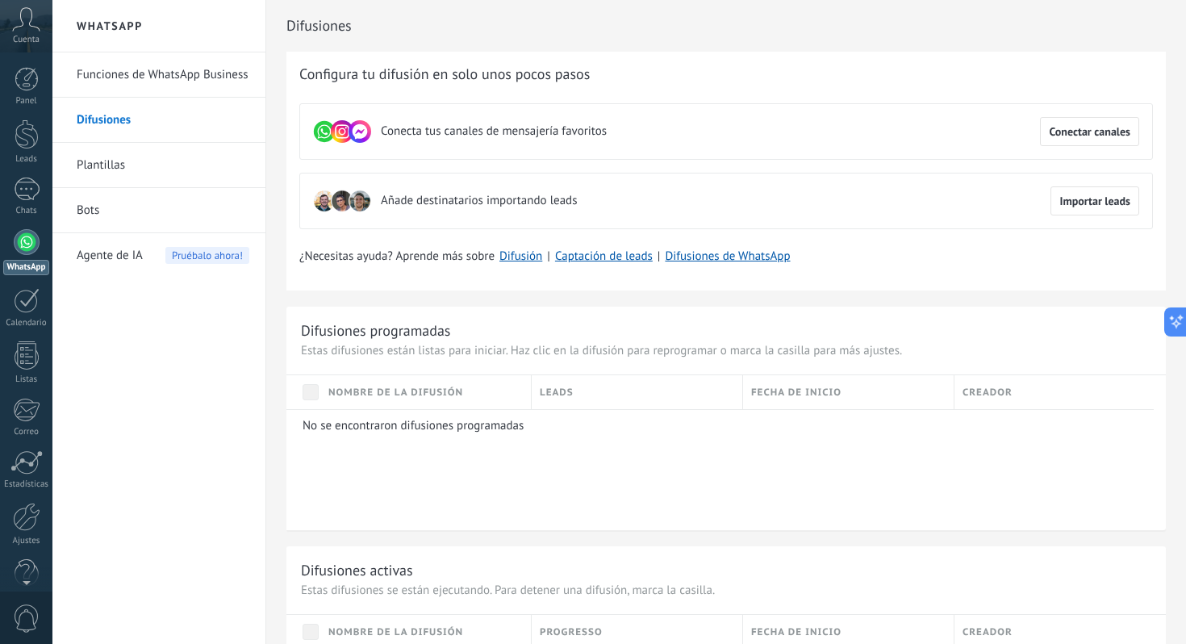
scroll to position [5, 0]
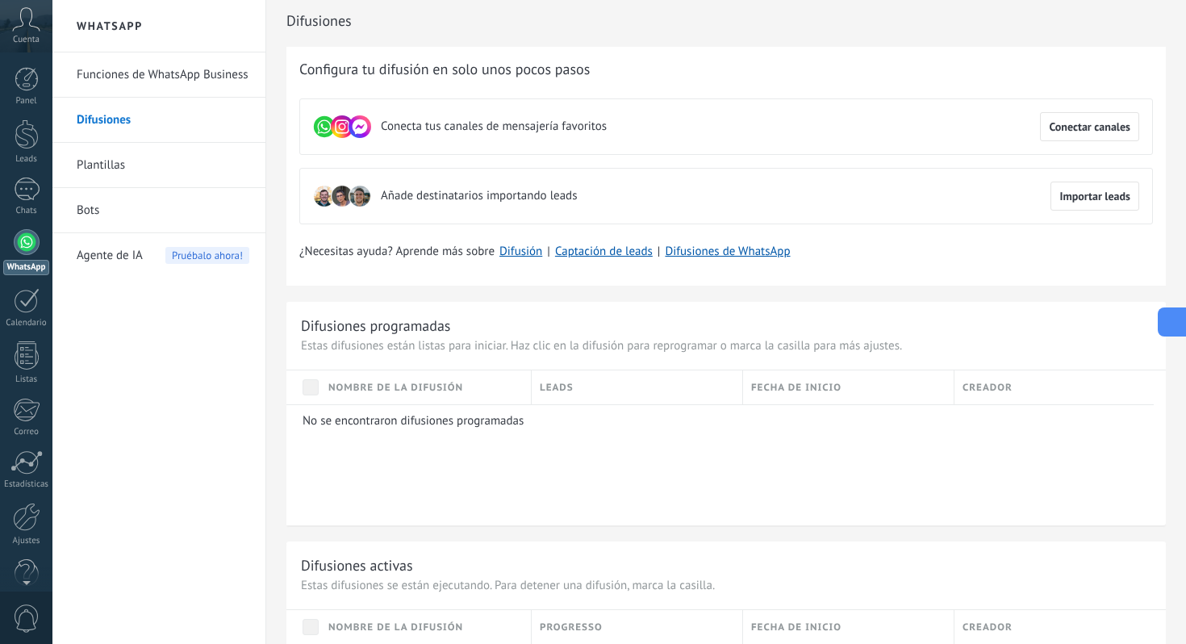
click at [1181, 324] on icon at bounding box center [1186, 321] width 11 height 11
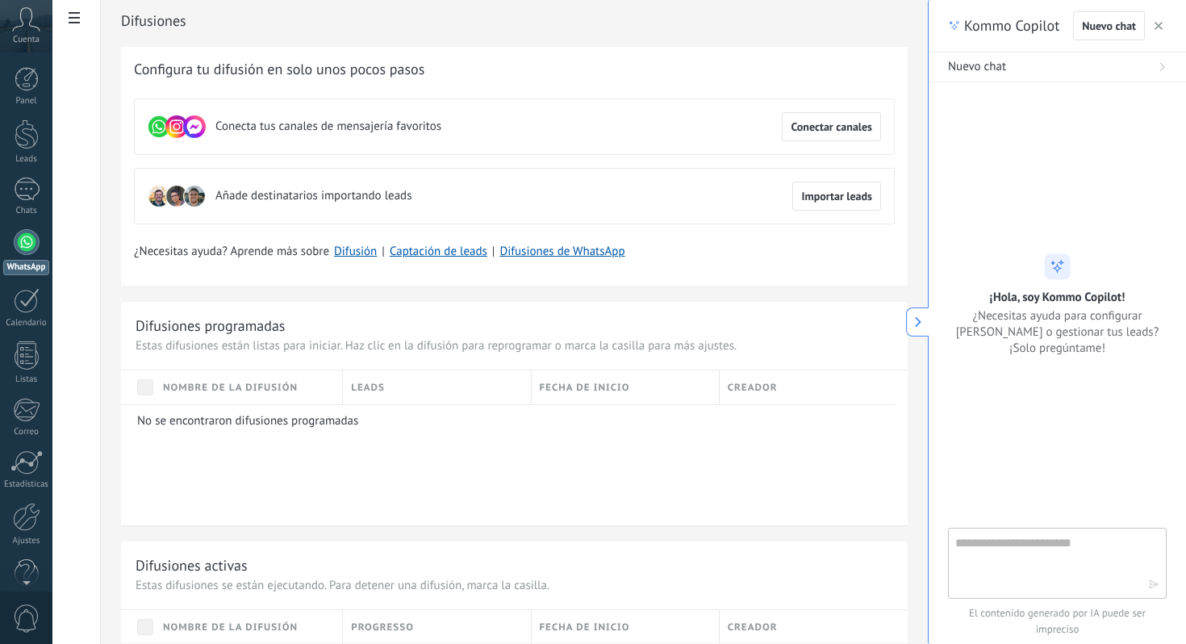
click at [1046, 545] on textarea at bounding box center [1045, 562] width 181 height 58
click at [922, 319] on icon at bounding box center [917, 321] width 11 height 11
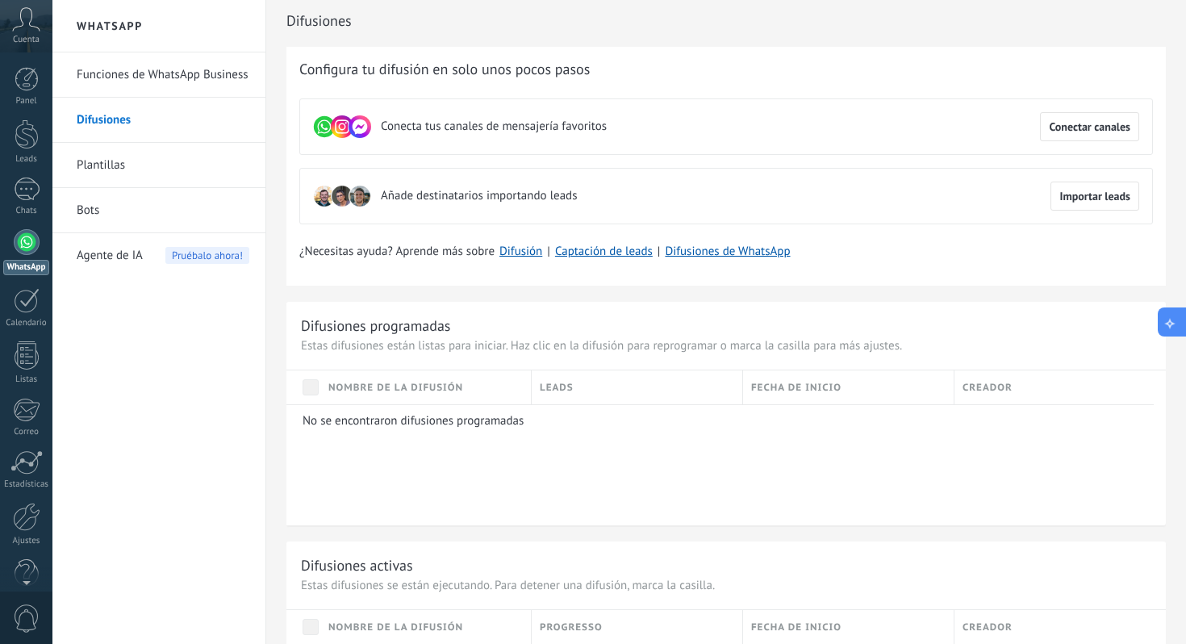
click at [1171, 321] on icon at bounding box center [1169, 322] width 17 height 17
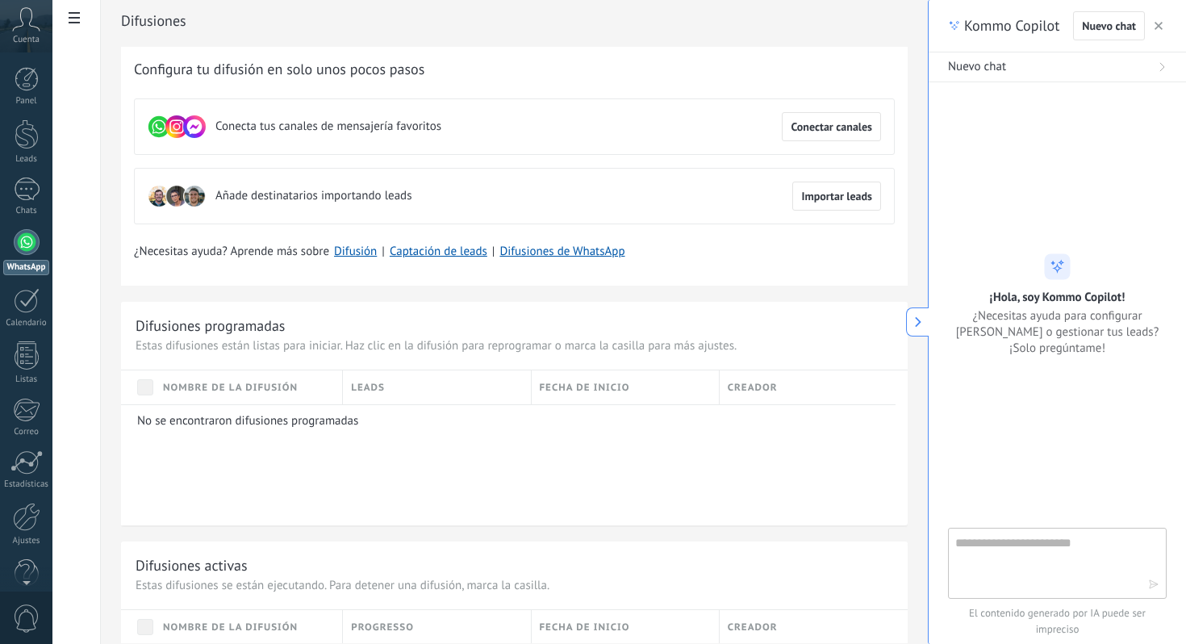
click at [1160, 68] on icon at bounding box center [1162, 67] width 10 height 10
click at [1047, 545] on textarea at bounding box center [1045, 562] width 181 height 58
type textarea "**********"
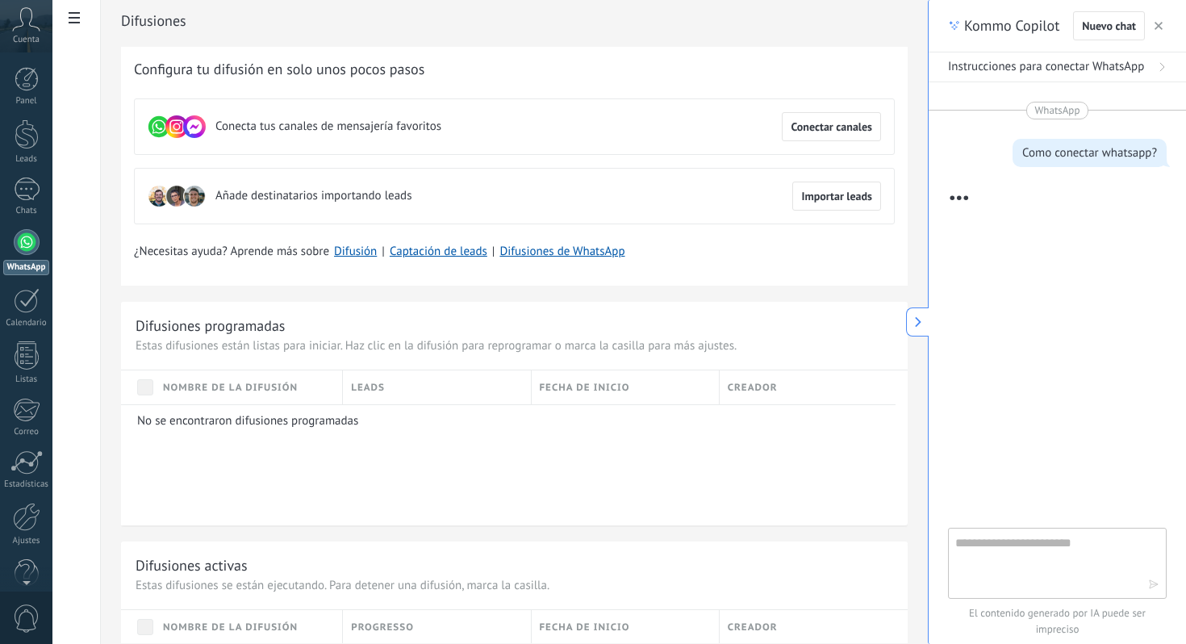
click at [1140, 65] on span "Instrucciones para conectar WhatsApp" at bounding box center [1046, 67] width 196 height 16
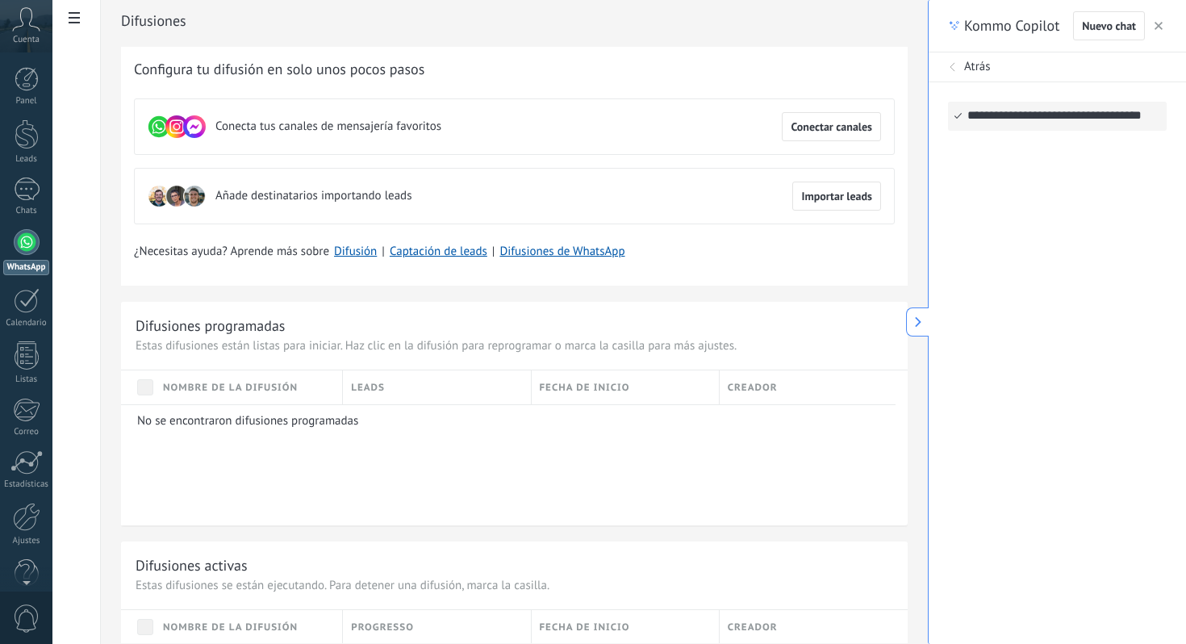
click at [973, 65] on span "Atrás" at bounding box center [977, 67] width 27 height 16
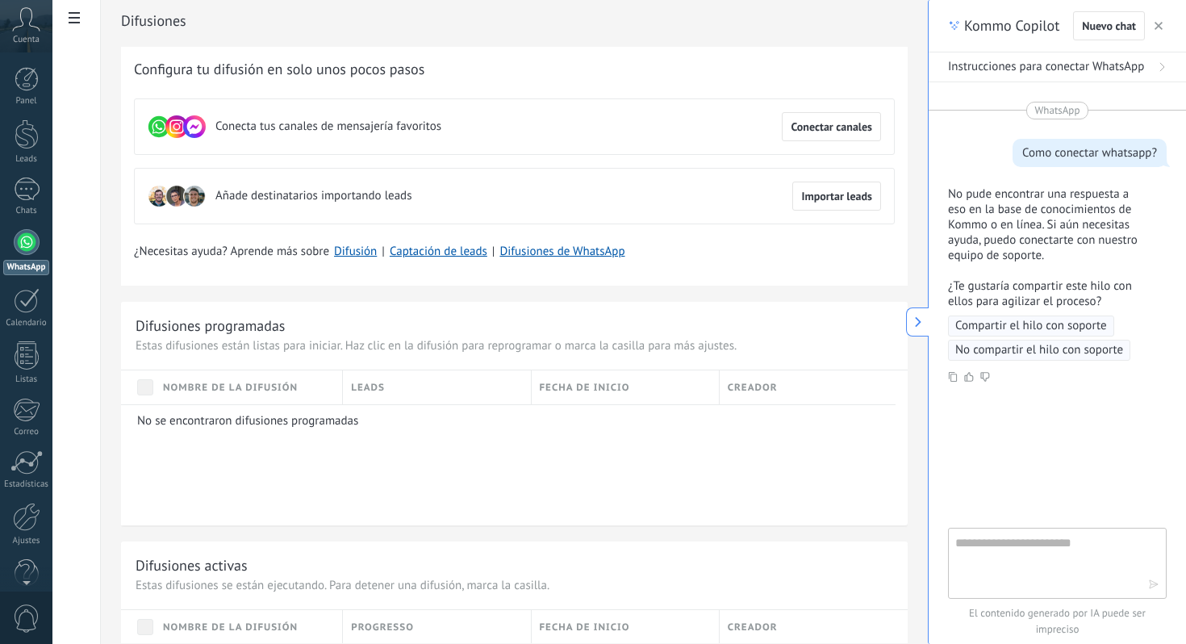
click at [1071, 112] on span "WhatsApp" at bounding box center [1057, 110] width 45 height 16
click at [1151, 65] on div "Instrucciones para conectar WhatsApp" at bounding box center [1057, 67] width 219 height 16
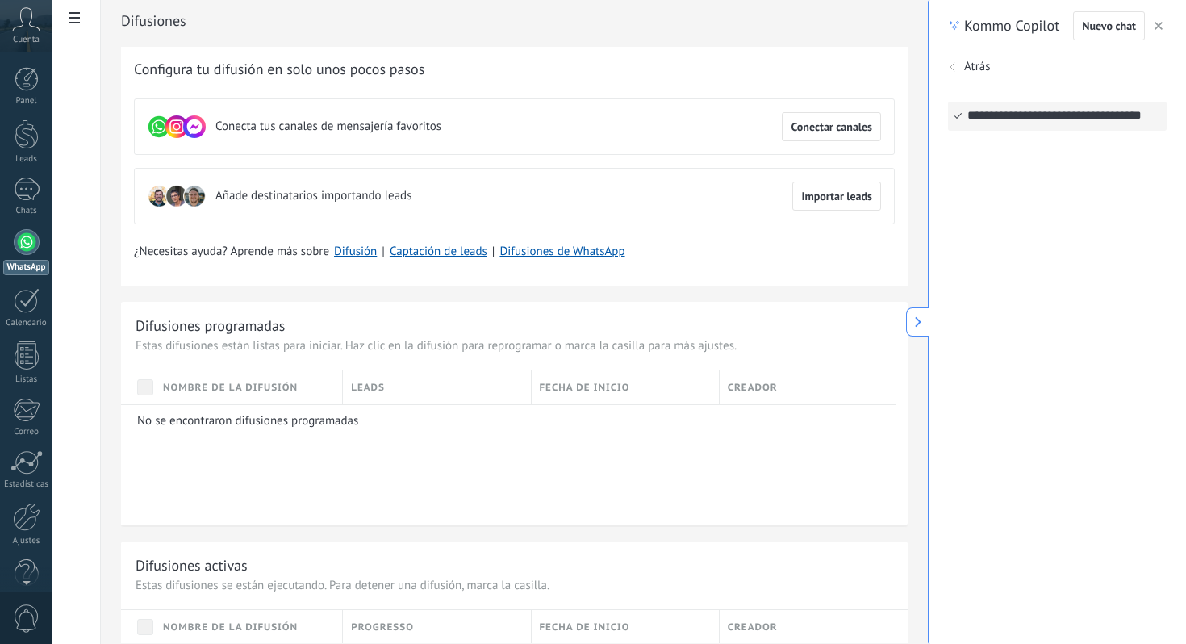
click at [978, 70] on span "Atrás" at bounding box center [977, 67] width 27 height 16
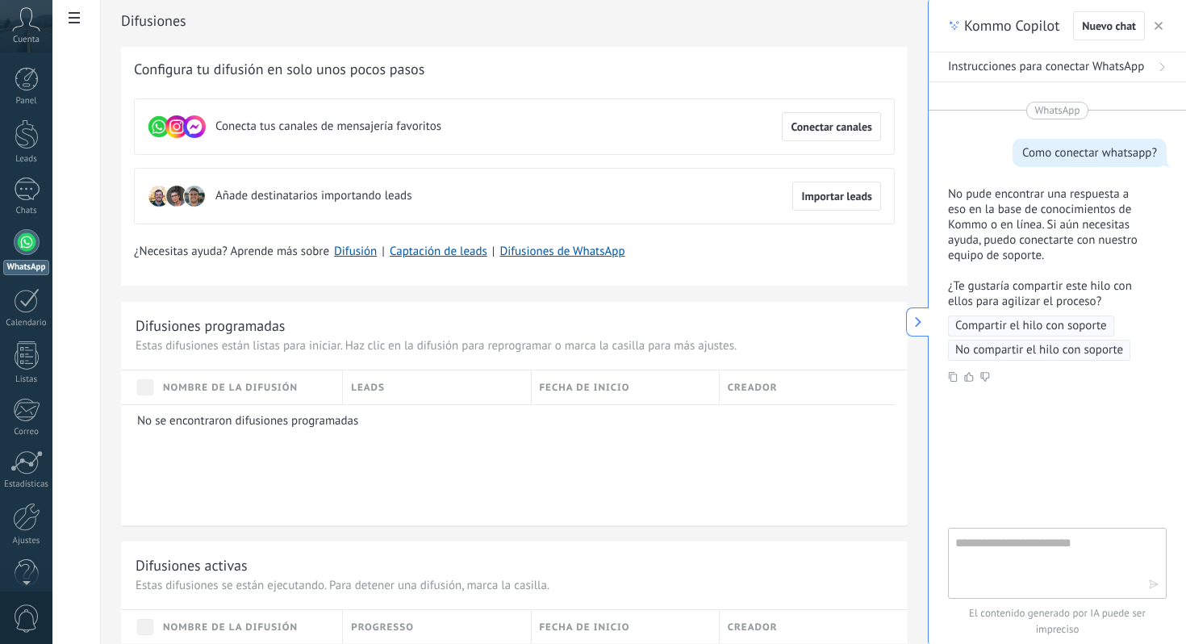
click at [1031, 546] on textarea at bounding box center [1045, 562] width 181 height 58
click at [921, 322] on icon at bounding box center [917, 321] width 11 height 11
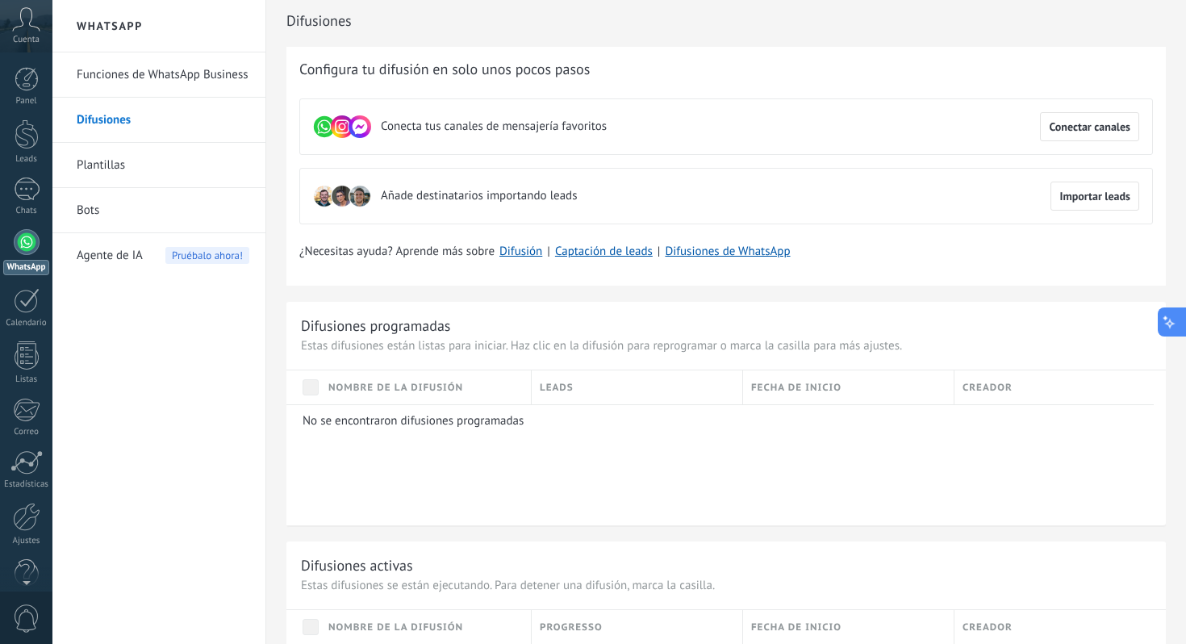
click at [1170, 319] on icon at bounding box center [1169, 322] width 17 height 17
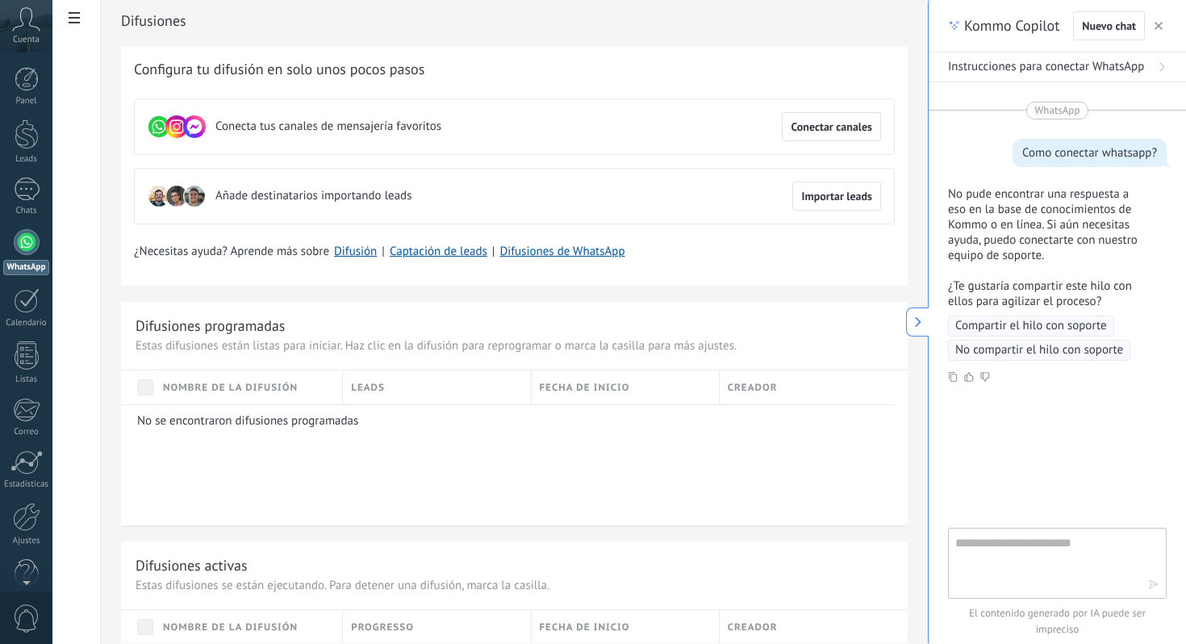
click at [1158, 70] on icon at bounding box center [1162, 67] width 10 height 10
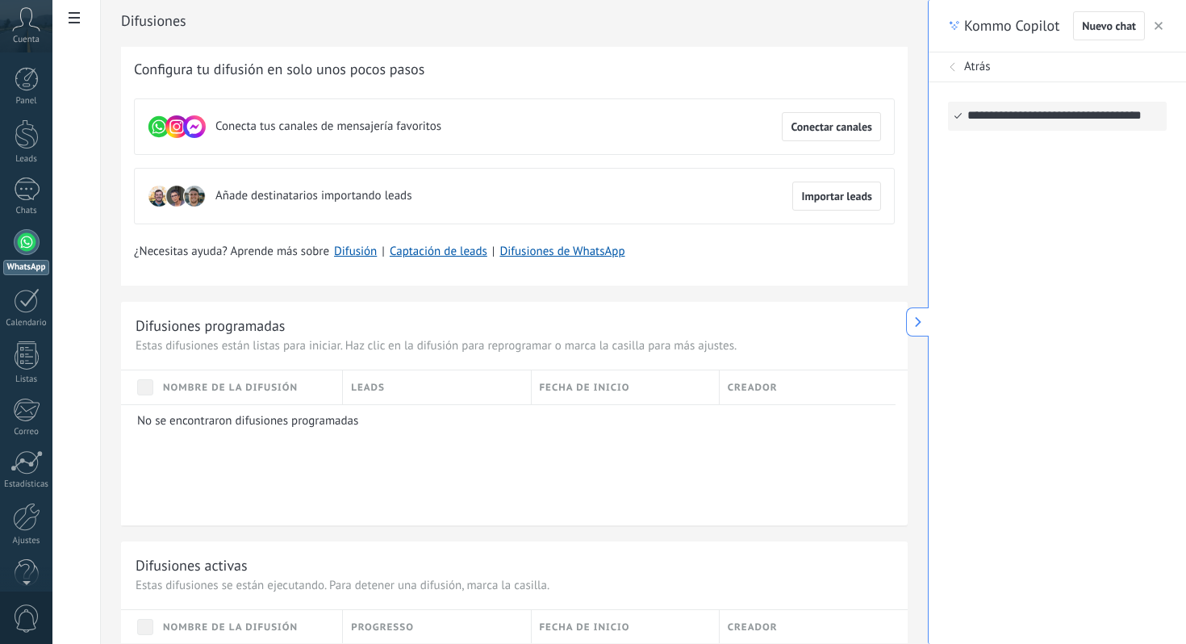
click at [1154, 30] on span "button" at bounding box center [1158, 25] width 8 height 11
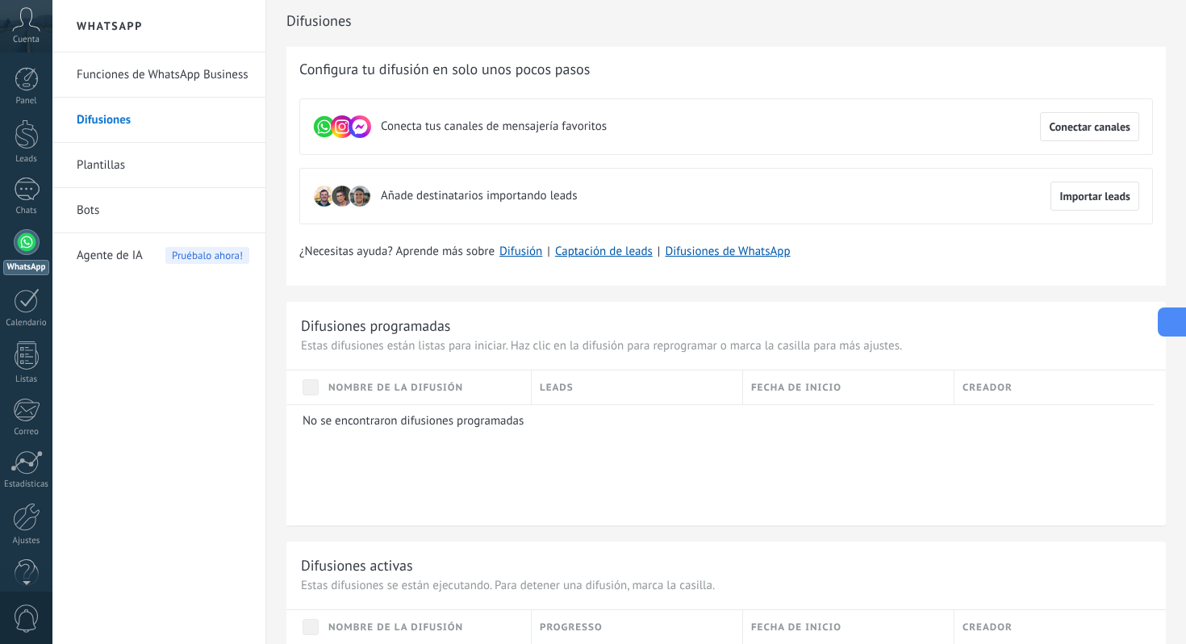
click at [1172, 331] on button at bounding box center [1171, 321] width 29 height 29
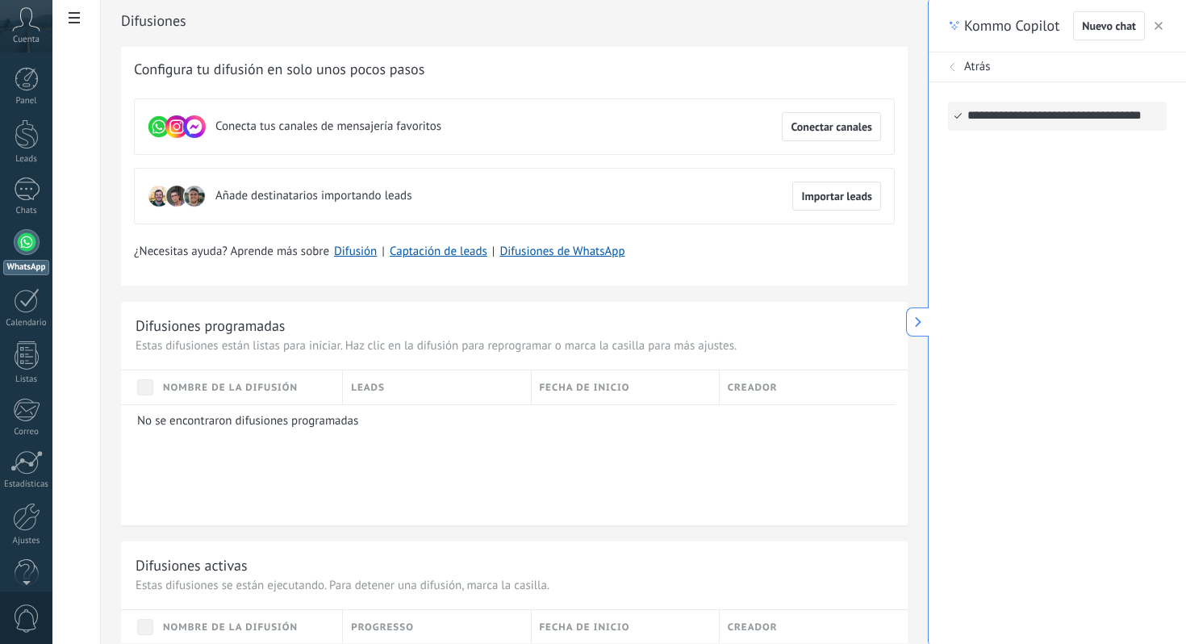
click at [974, 62] on span "Atrás" at bounding box center [977, 67] width 27 height 16
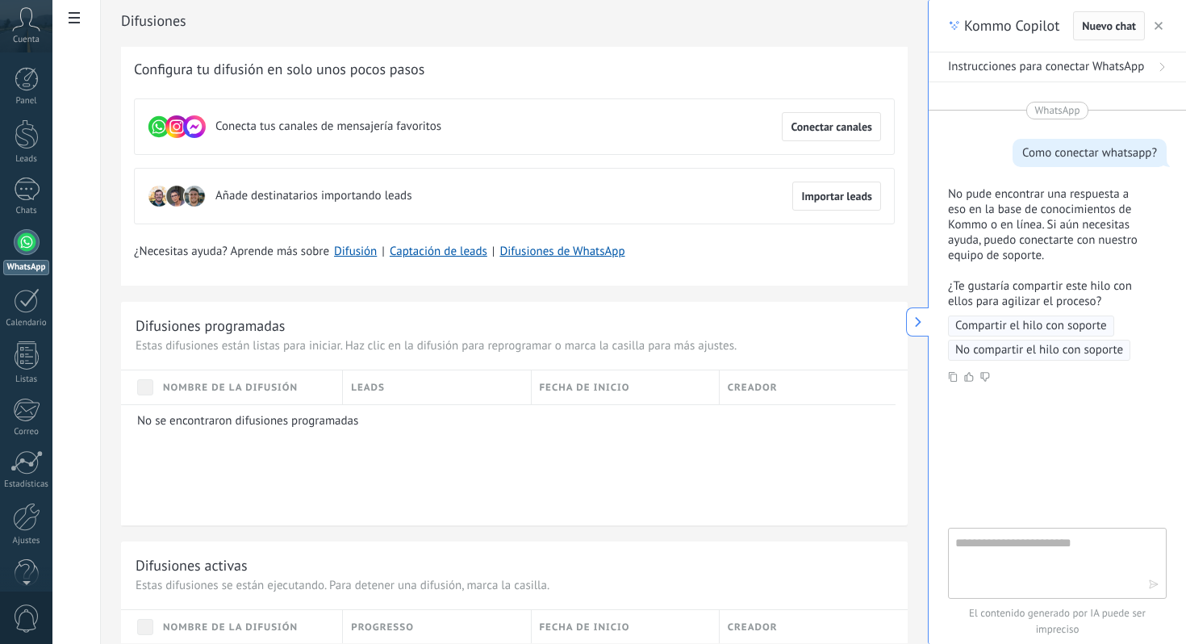
click at [1096, 31] on span "Nuevo chat" at bounding box center [1109, 25] width 54 height 11
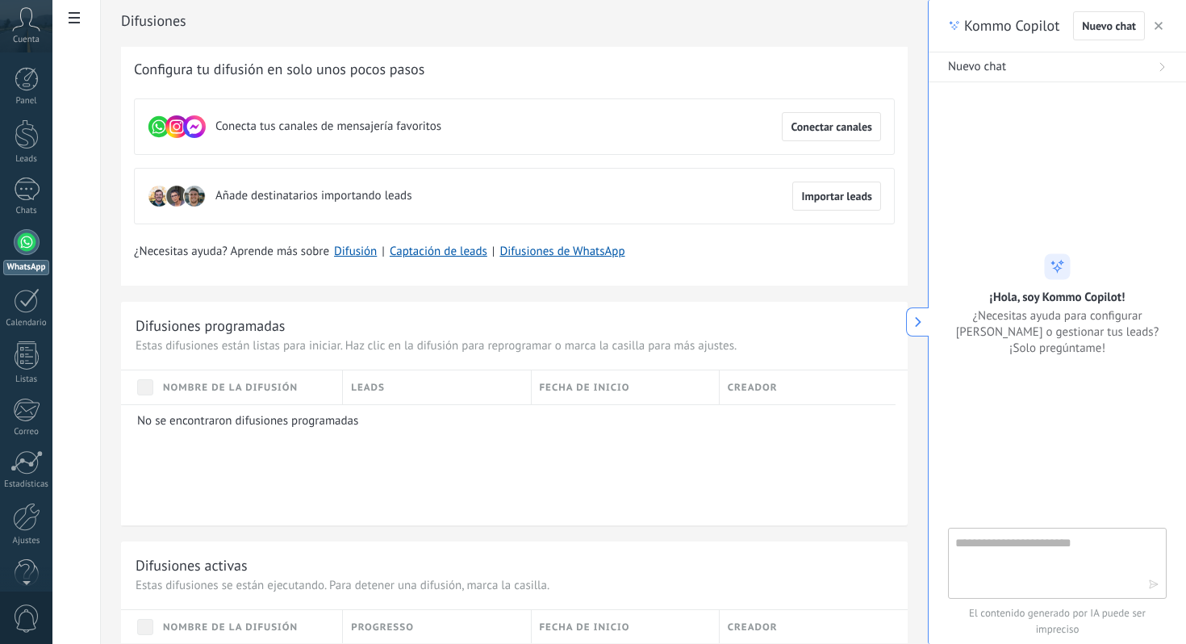
click at [919, 310] on button at bounding box center [917, 321] width 23 height 29
